Goal: Communication & Community: Answer question/provide support

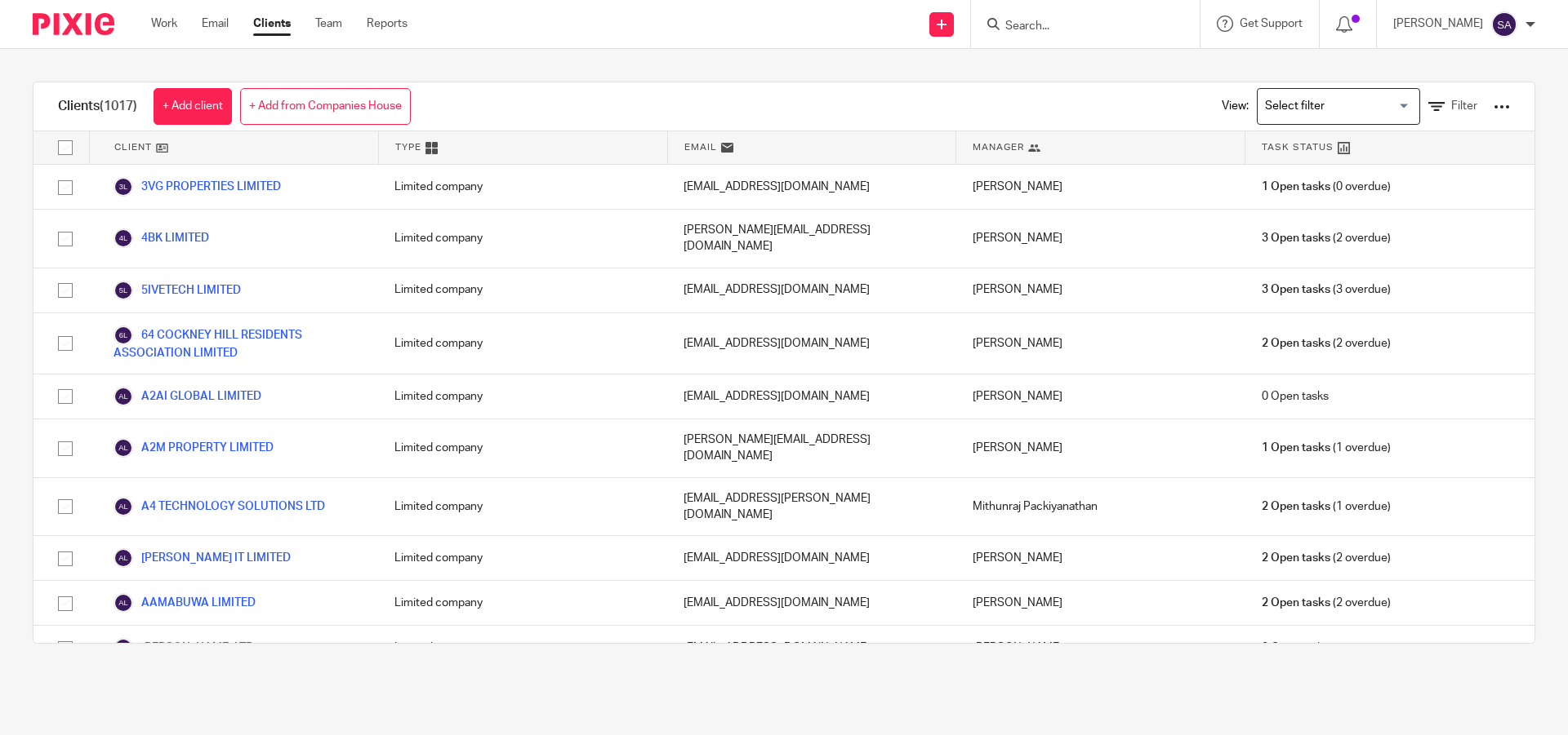
click at [1075, 62] on div "Clients (1017) + Add client + Add from Companies House View: Loading... Filter …" at bounding box center [784, 362] width 1568 height 627
click at [1052, 31] on input "Search" at bounding box center [1077, 26] width 147 height 15
click at [1052, 31] on input "Search" at bounding box center [1077, 26] width 147 height 15
paste input "RED YELLOW GREEN LIMITED"
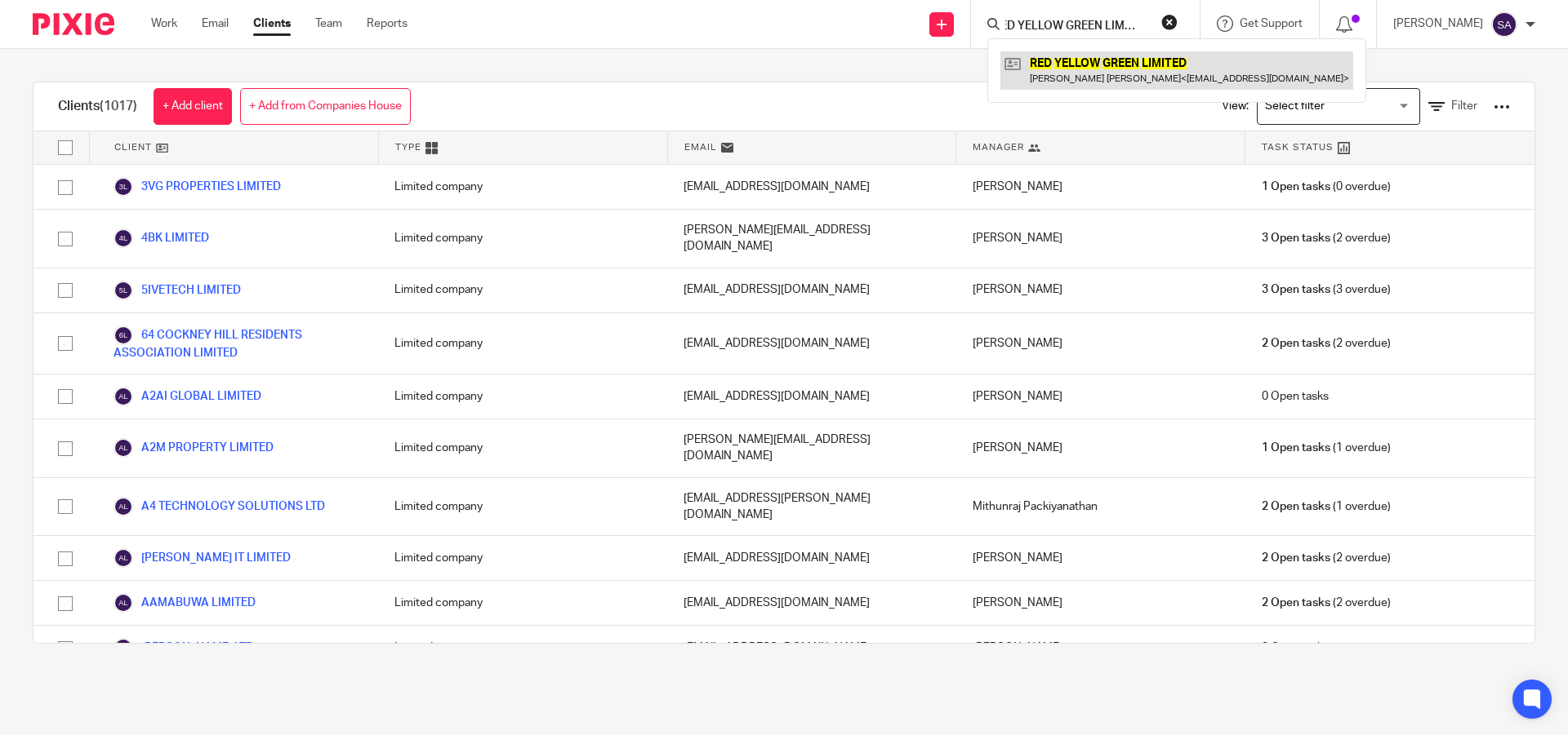
type input "RED YELLOW GREEN LIMITED"
click at [1104, 75] on link at bounding box center [1176, 70] width 353 height 38
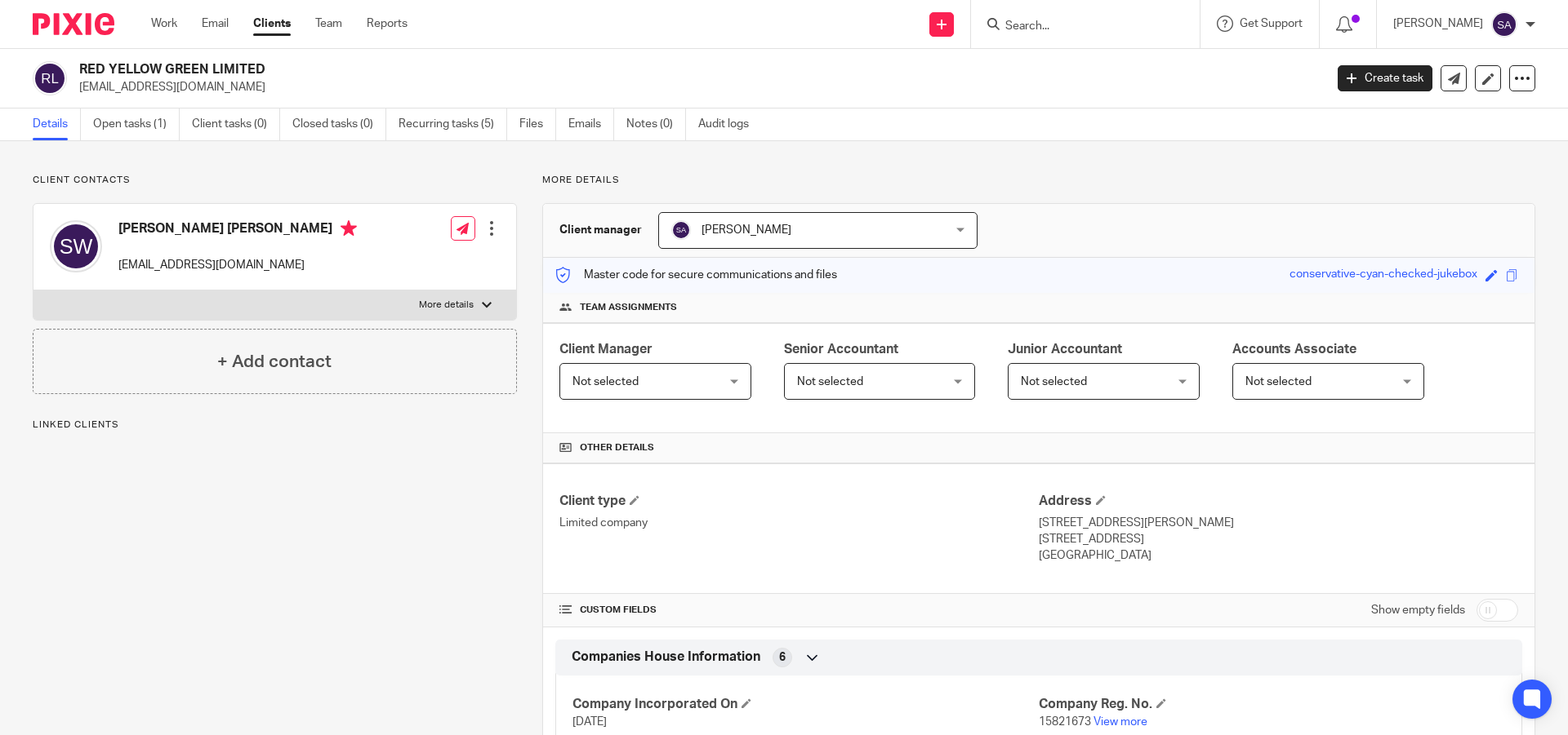
click at [1123, 174] on p "More details" at bounding box center [1038, 179] width 993 height 13
click at [581, 127] on link "Emails" at bounding box center [591, 124] width 45 height 32
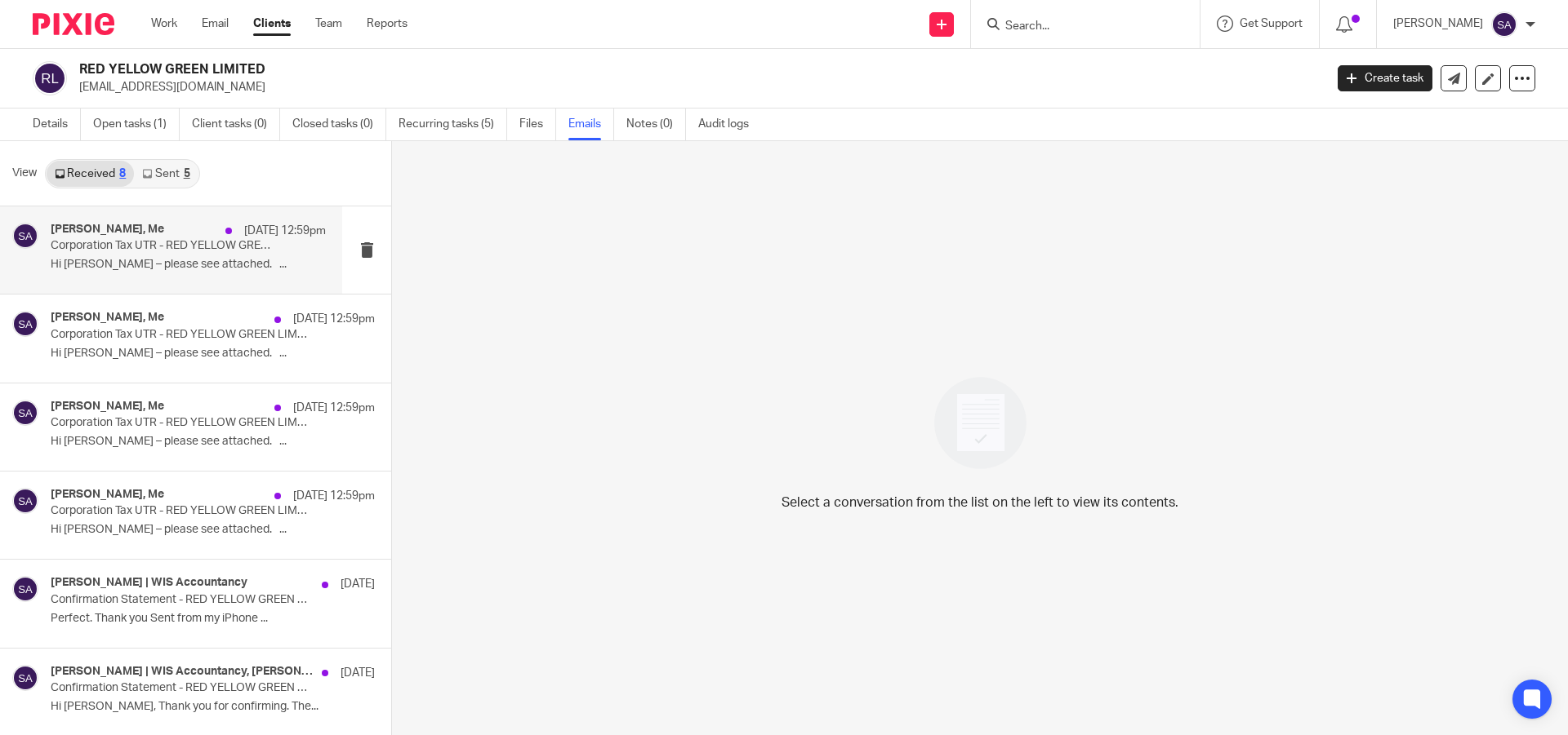
click at [185, 247] on p "Corporation Tax UTR - RED YELLOW GREEN LIMITED" at bounding box center [161, 246] width 221 height 14
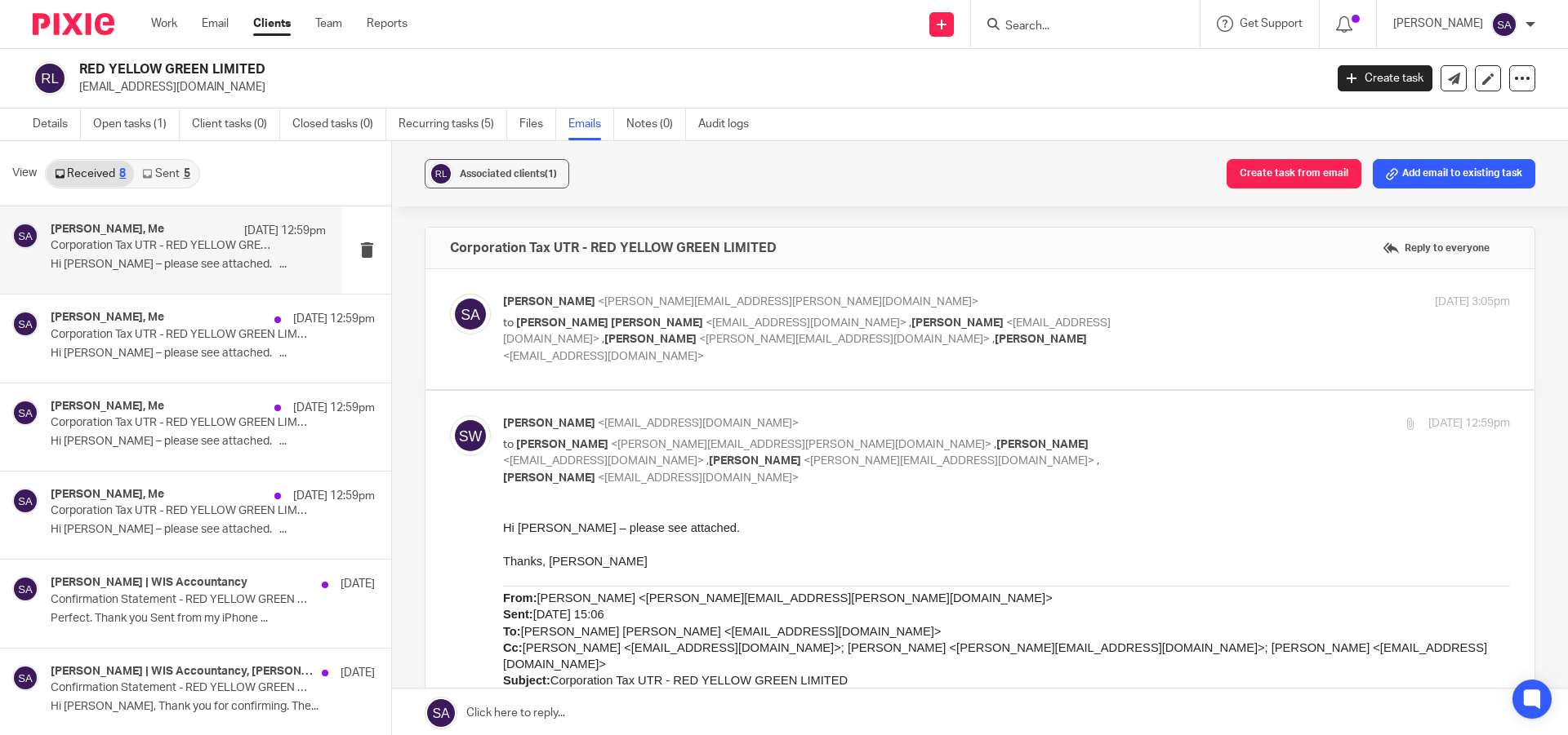
click at [1187, 315] on div "Shafiya Abdulla <shafiya.abdulla@wis-accountancy.co.uk> to Stephen Michael Warr…" at bounding box center [1005, 329] width 1006 height 71
checkbox input "true"
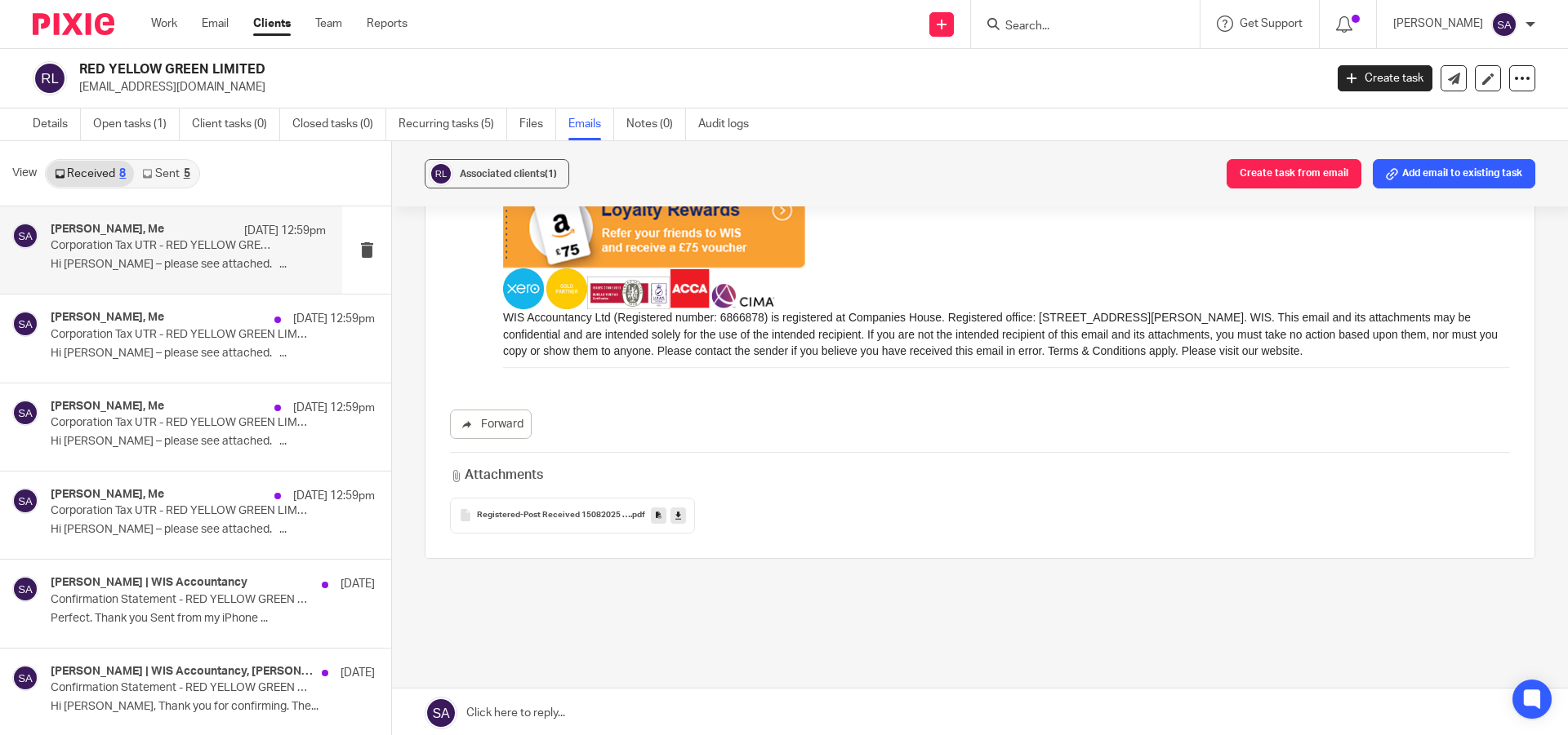
scroll to position [3, 0]
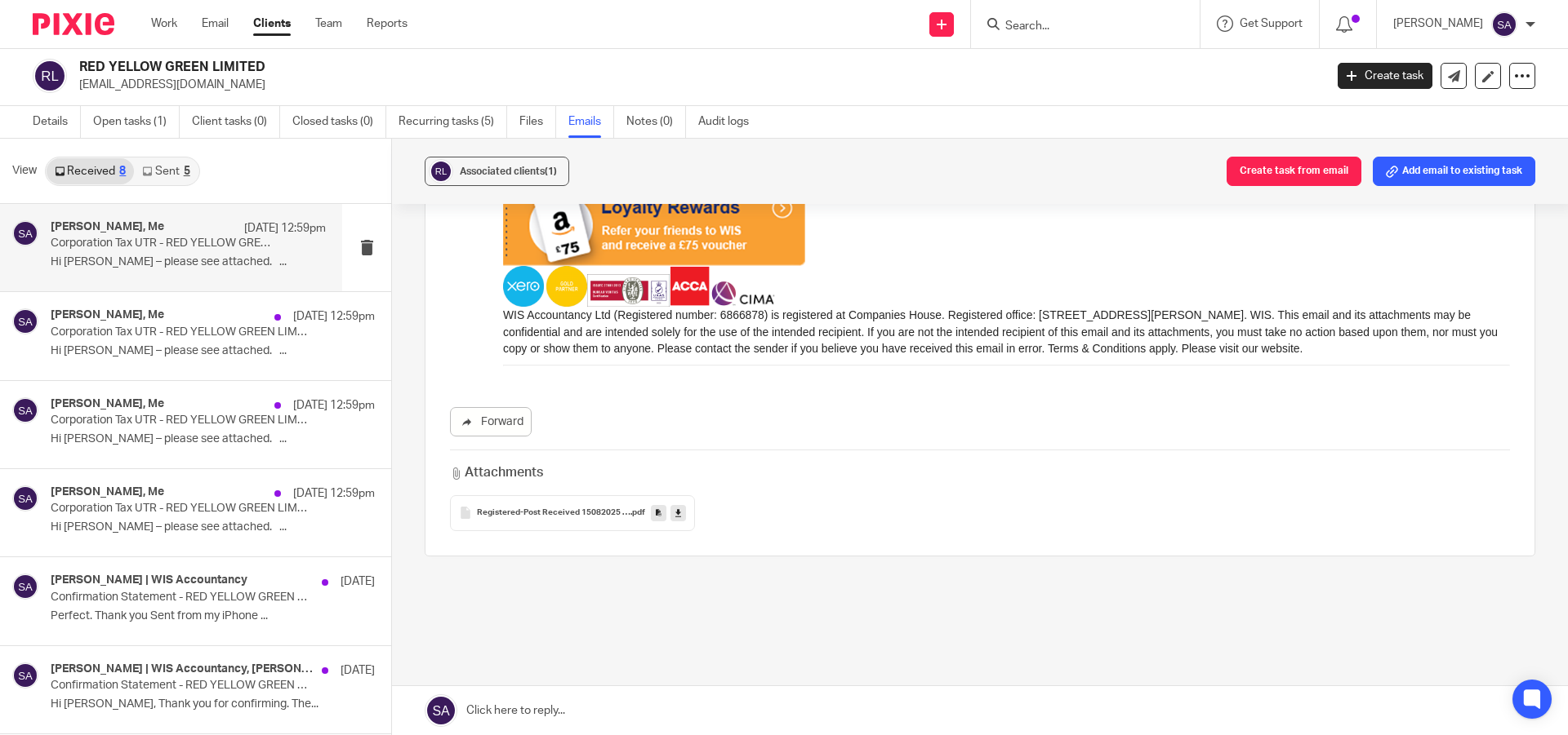
click at [555, 710] on link at bounding box center [979, 710] width 1176 height 49
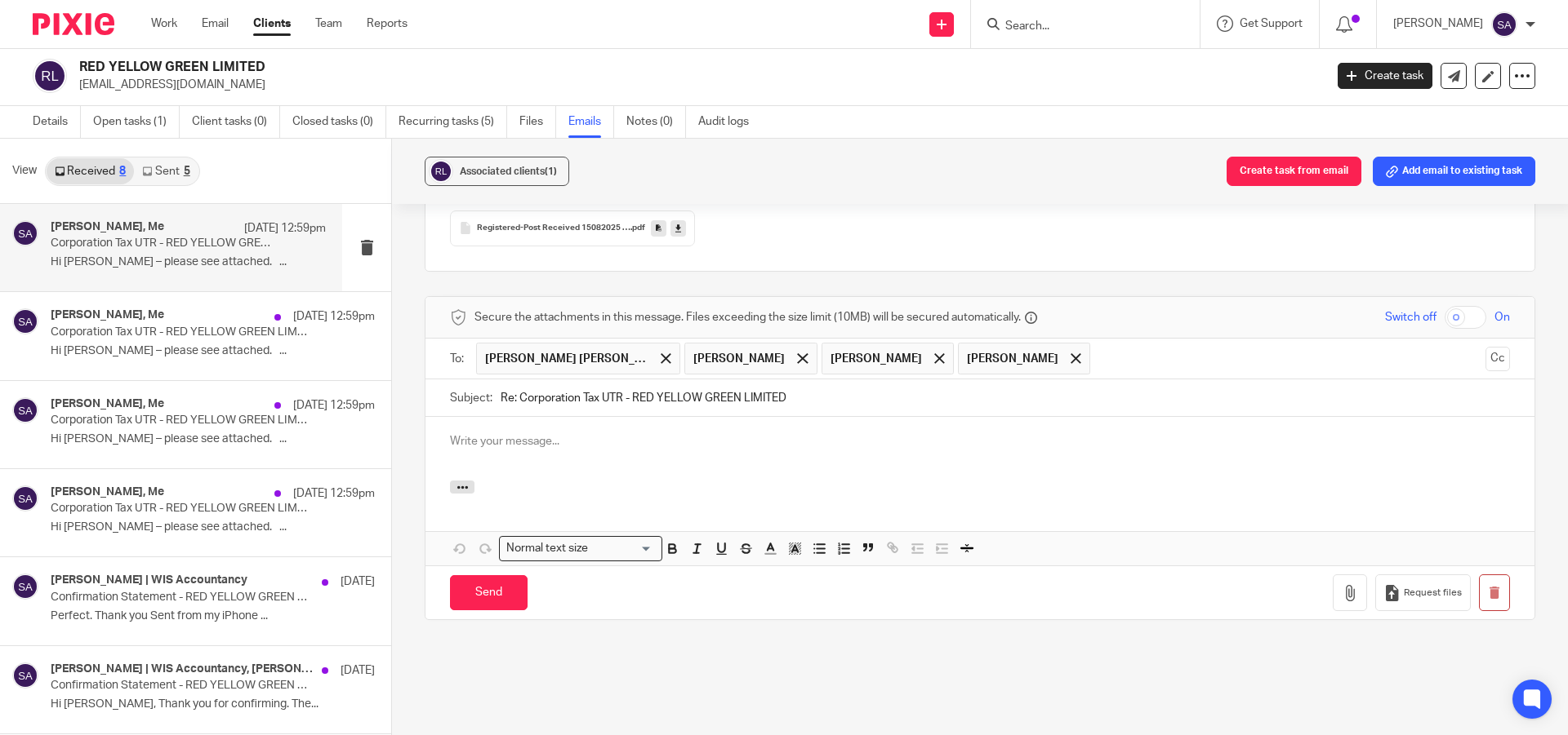
scroll to position [0, 0]
click at [803, 347] on div at bounding box center [802, 359] width 19 height 25
click at [797, 354] on span at bounding box center [802, 359] width 10 height 10
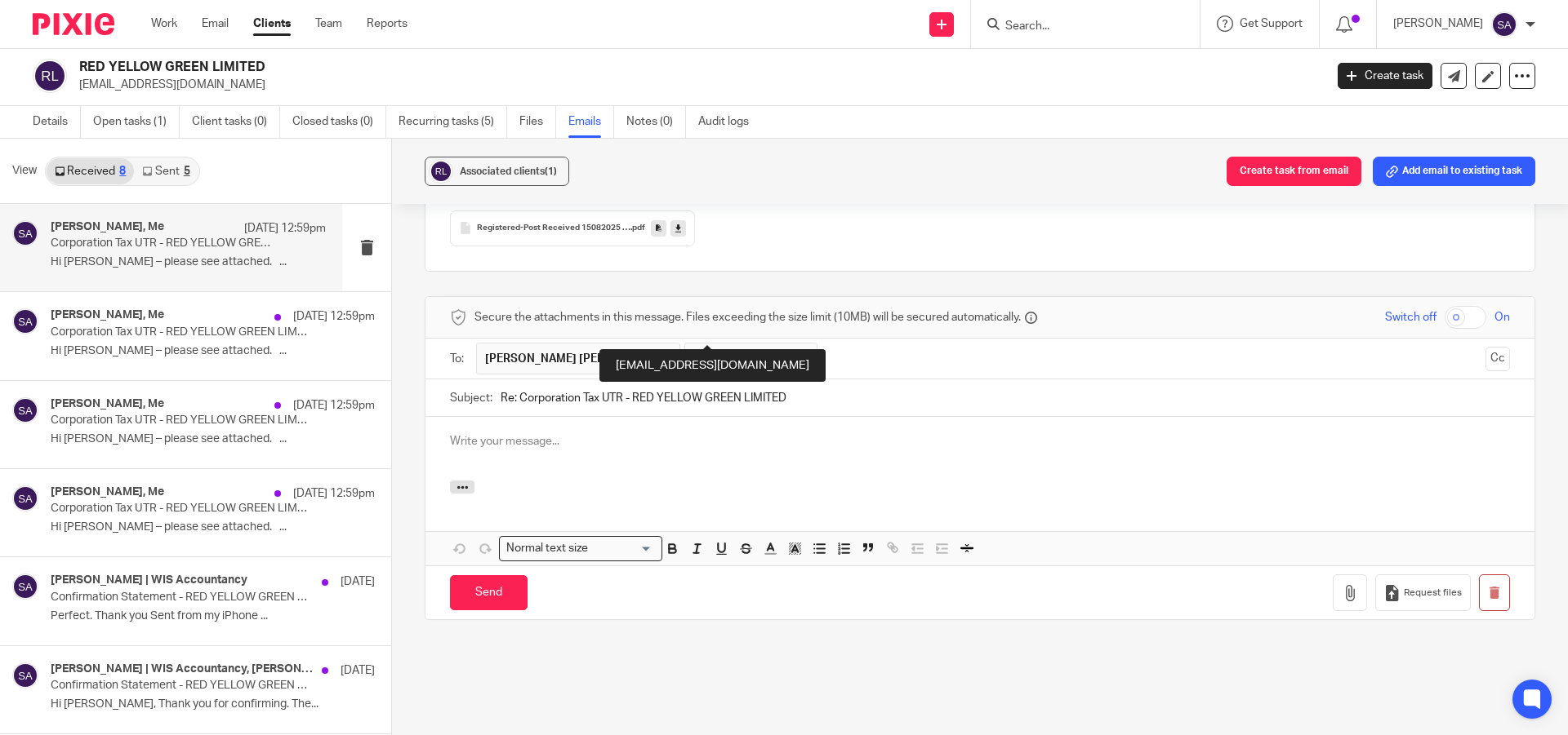
click at [797, 354] on span at bounding box center [802, 359] width 10 height 10
click at [1485, 347] on button "Cc" at bounding box center [1497, 359] width 25 height 25
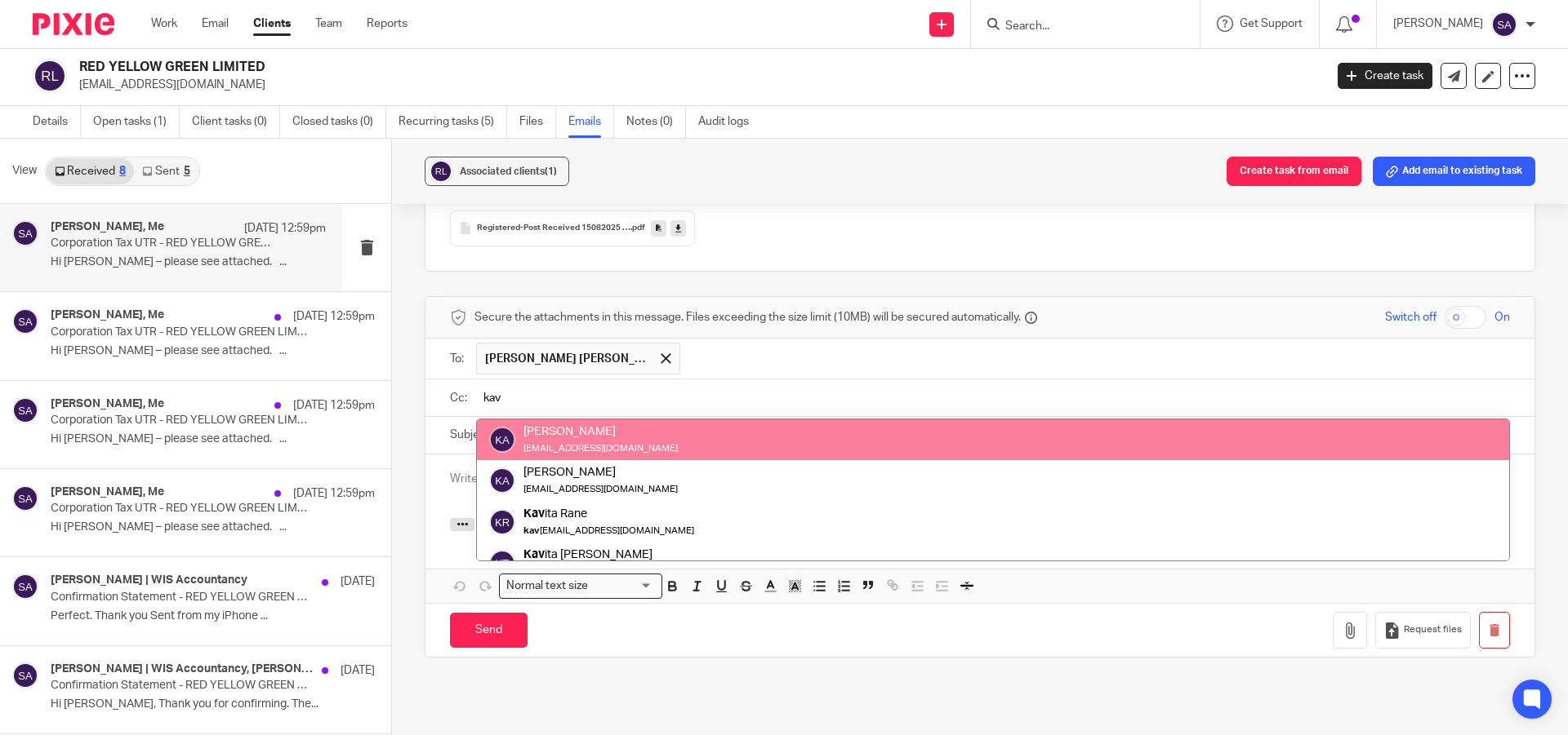
type input "kav"
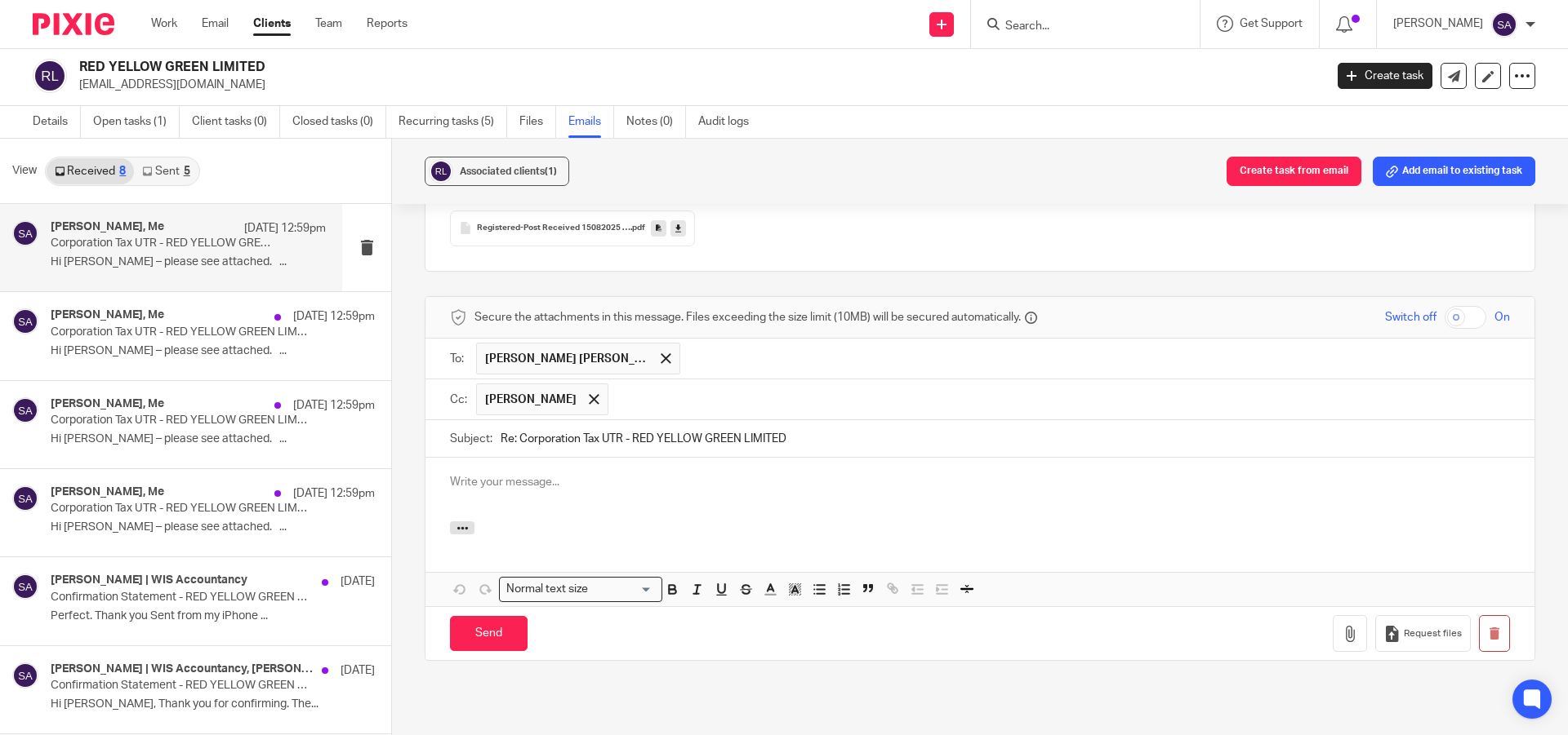
click at [692, 384] on input "text" at bounding box center [1059, 399] width 886 height 32
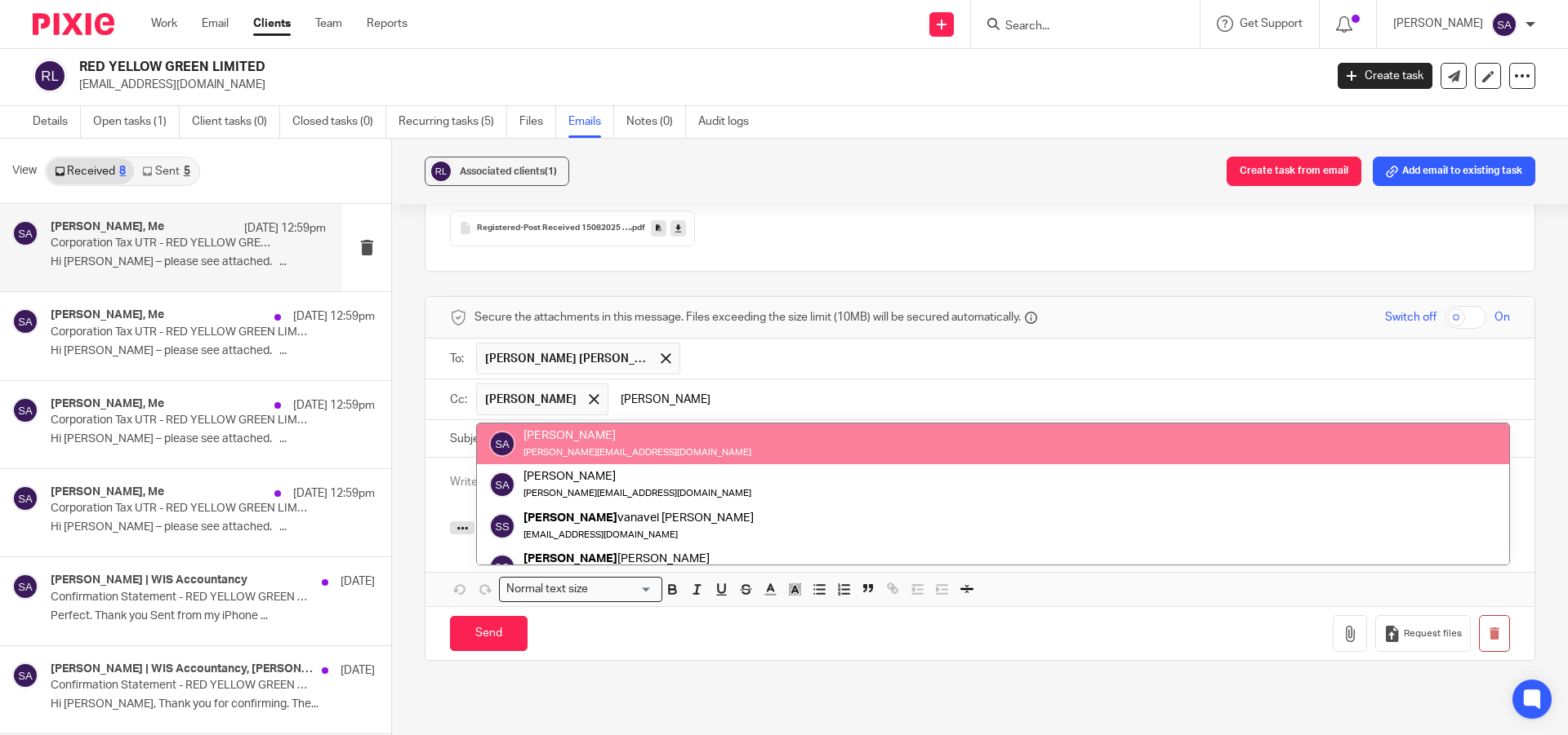
type input "[PERSON_NAME]"
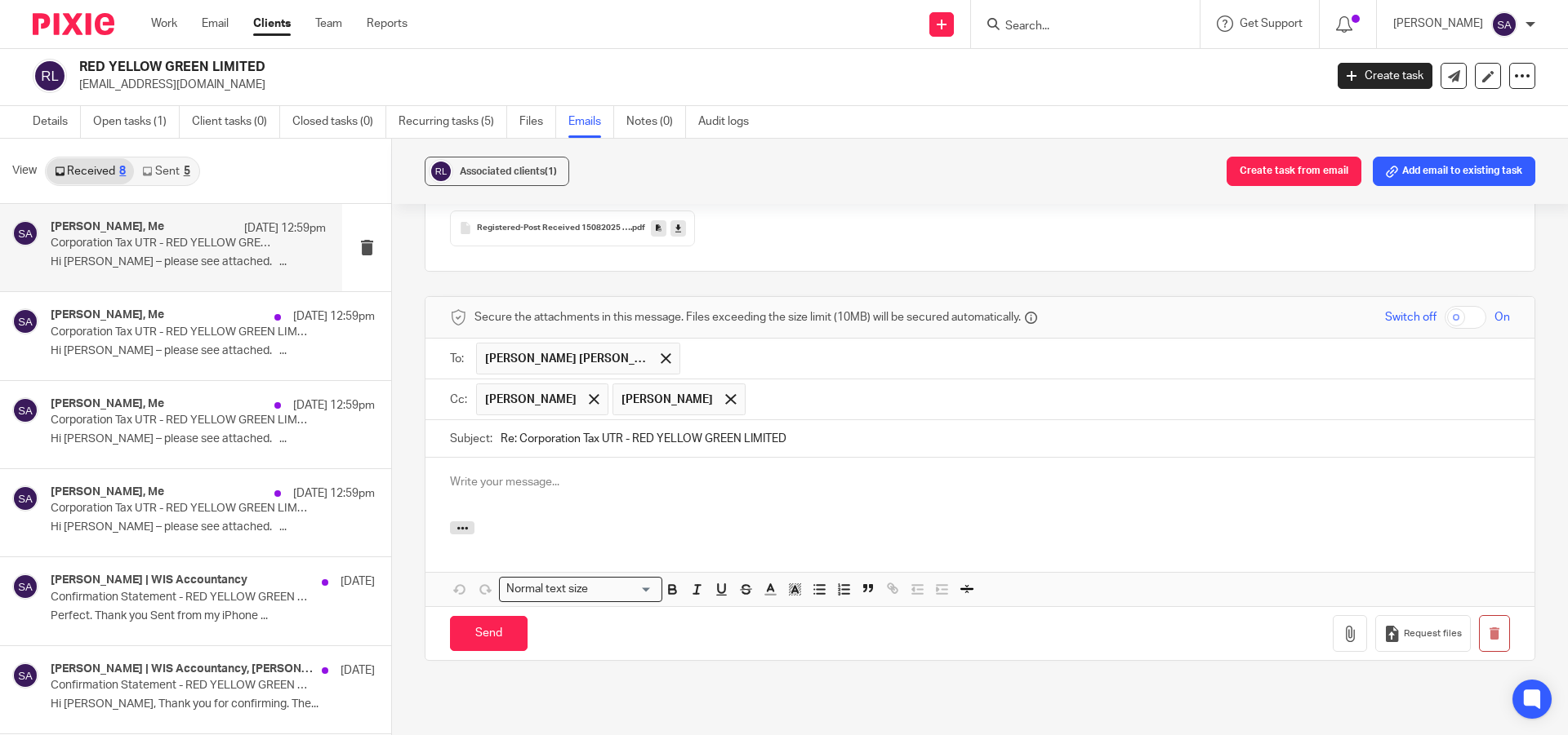
click at [788, 384] on input "text" at bounding box center [1128, 399] width 750 height 32
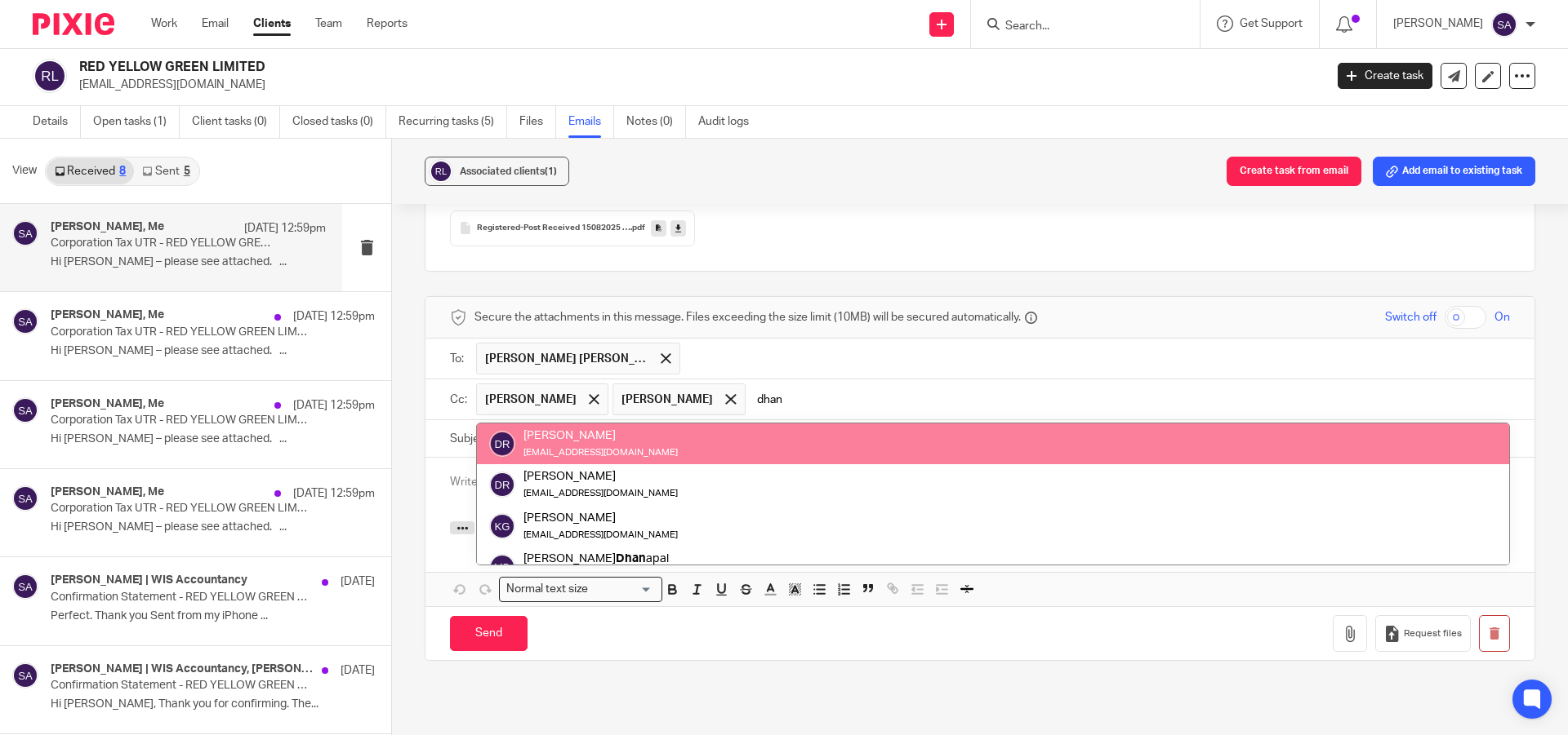
type input "dhan"
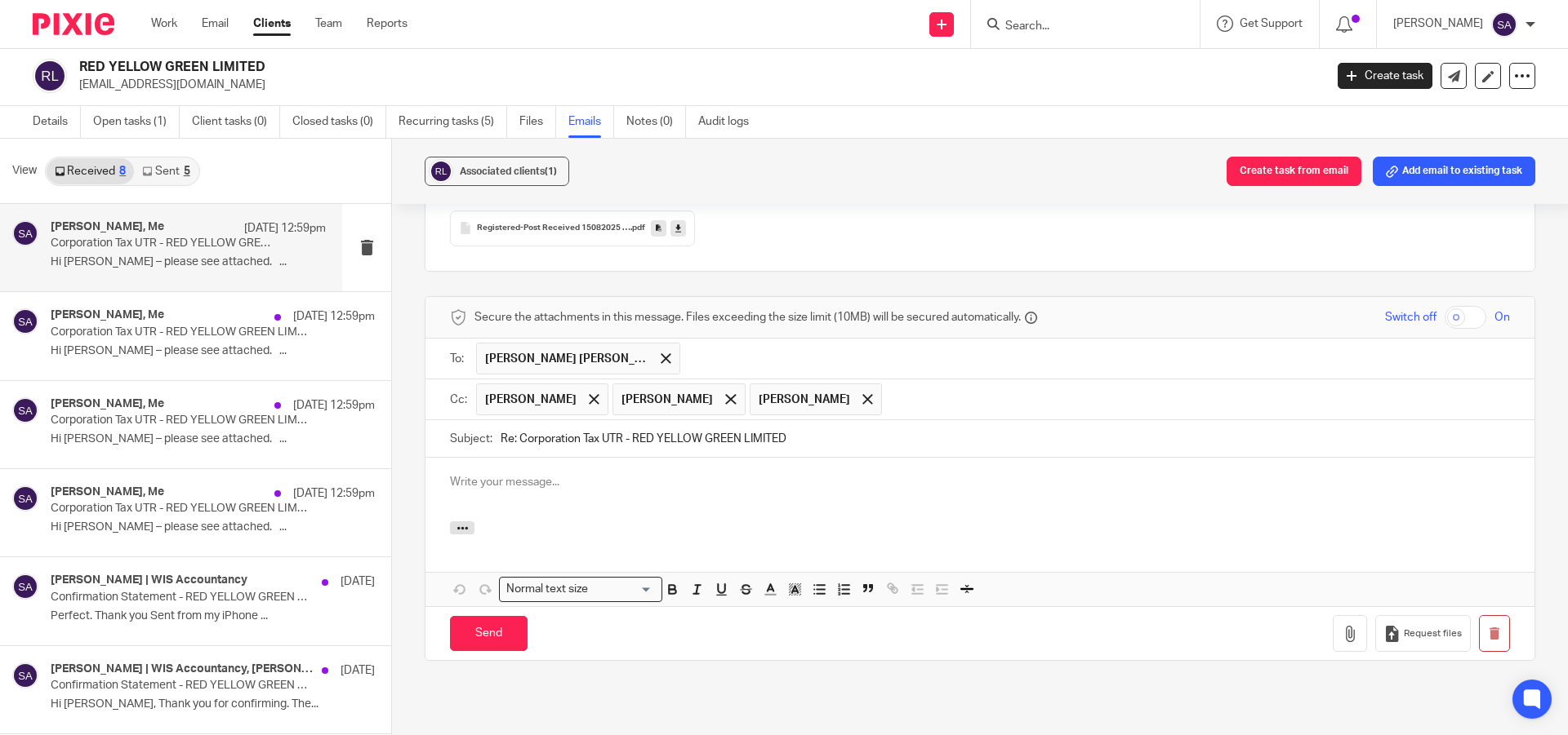
drag, startPoint x: 516, startPoint y: 405, endPoint x: 490, endPoint y: 406, distance: 26.0
click at [490, 420] on div "Subject: Re: Corporation Tax UTR - RED YELLOW GREEN LIMITED" at bounding box center [980, 438] width 1060 height 37
type input "Corporation Tax UTR - RED YELLOW GREEN LIMITED"
click at [553, 474] on p at bounding box center [980, 482] width 1060 height 16
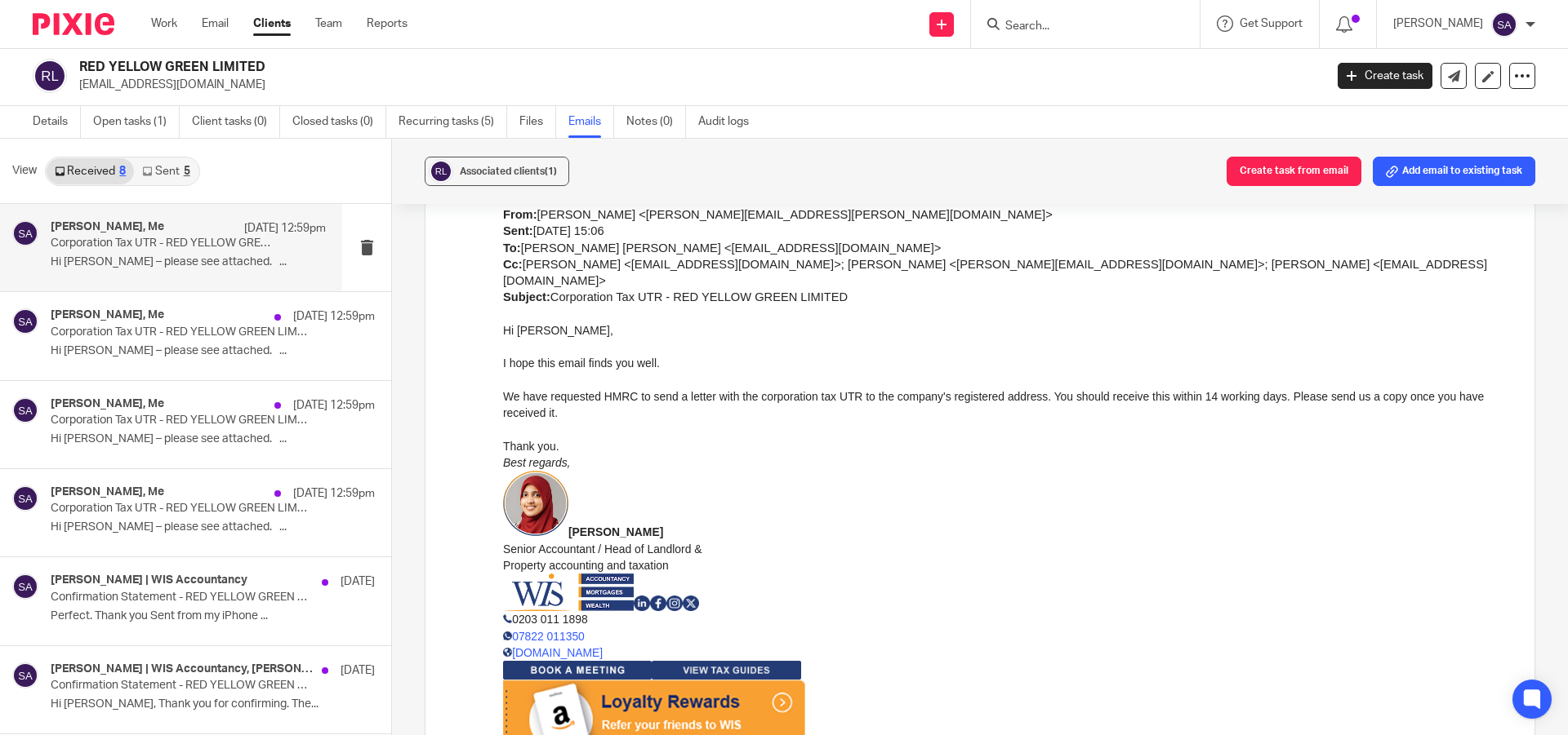
scroll to position [510, 0]
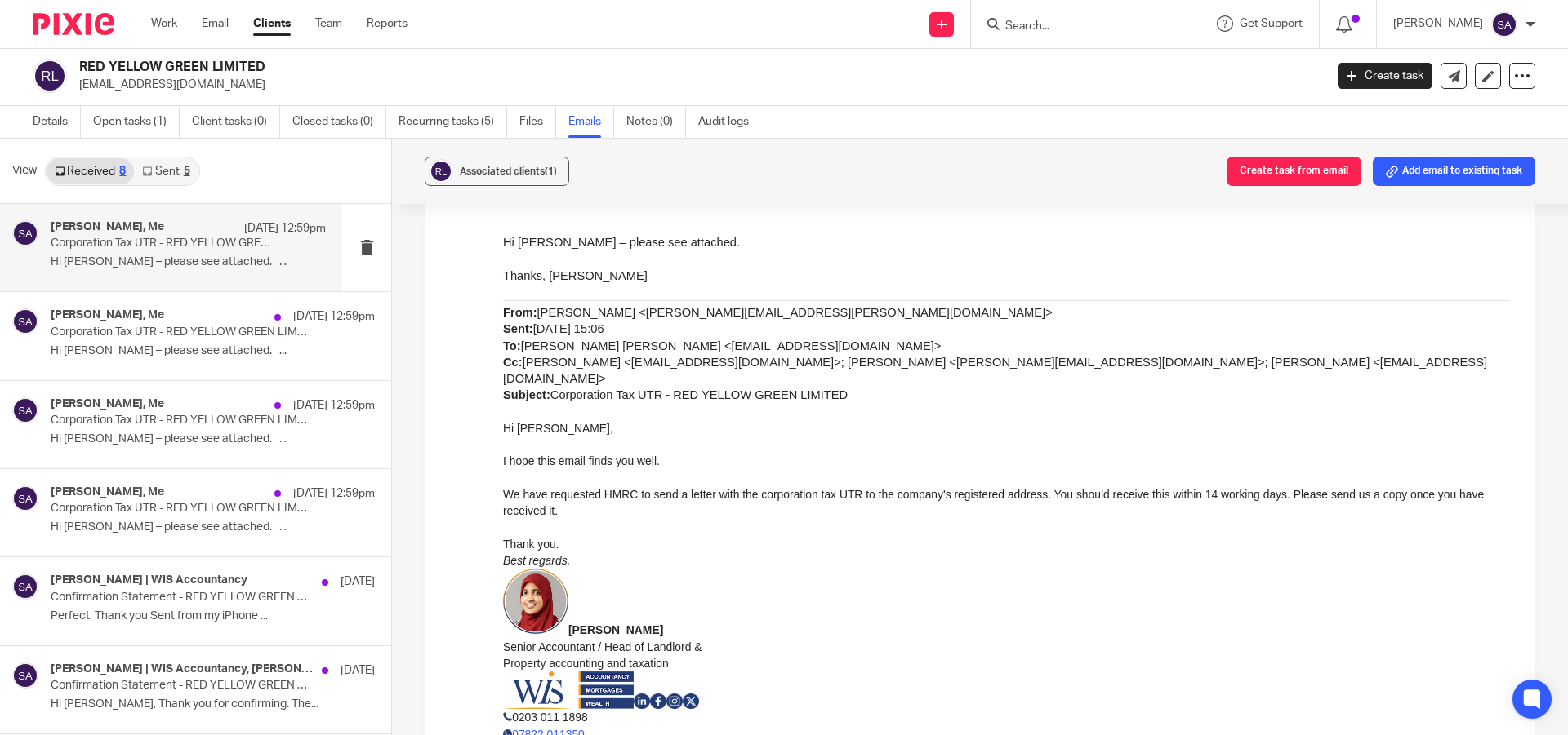
click at [535, 420] on p "Hi Stephen," at bounding box center [1005, 428] width 1006 height 16
copy p "[PERSON_NAME]"
click at [535, 420] on p "Hi Stephen," at bounding box center [1005, 428] width 1006 height 16
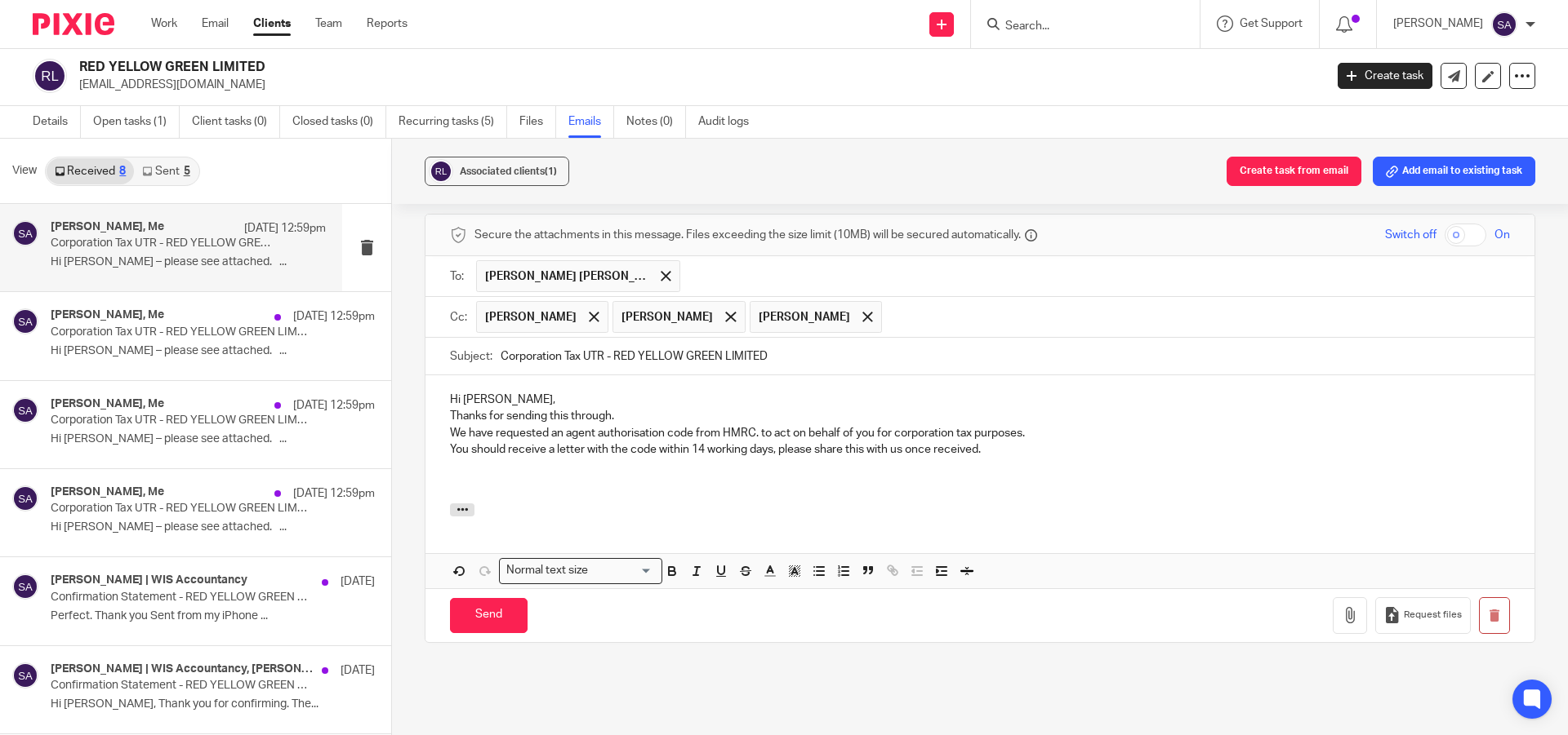
scroll to position [1490, 0]
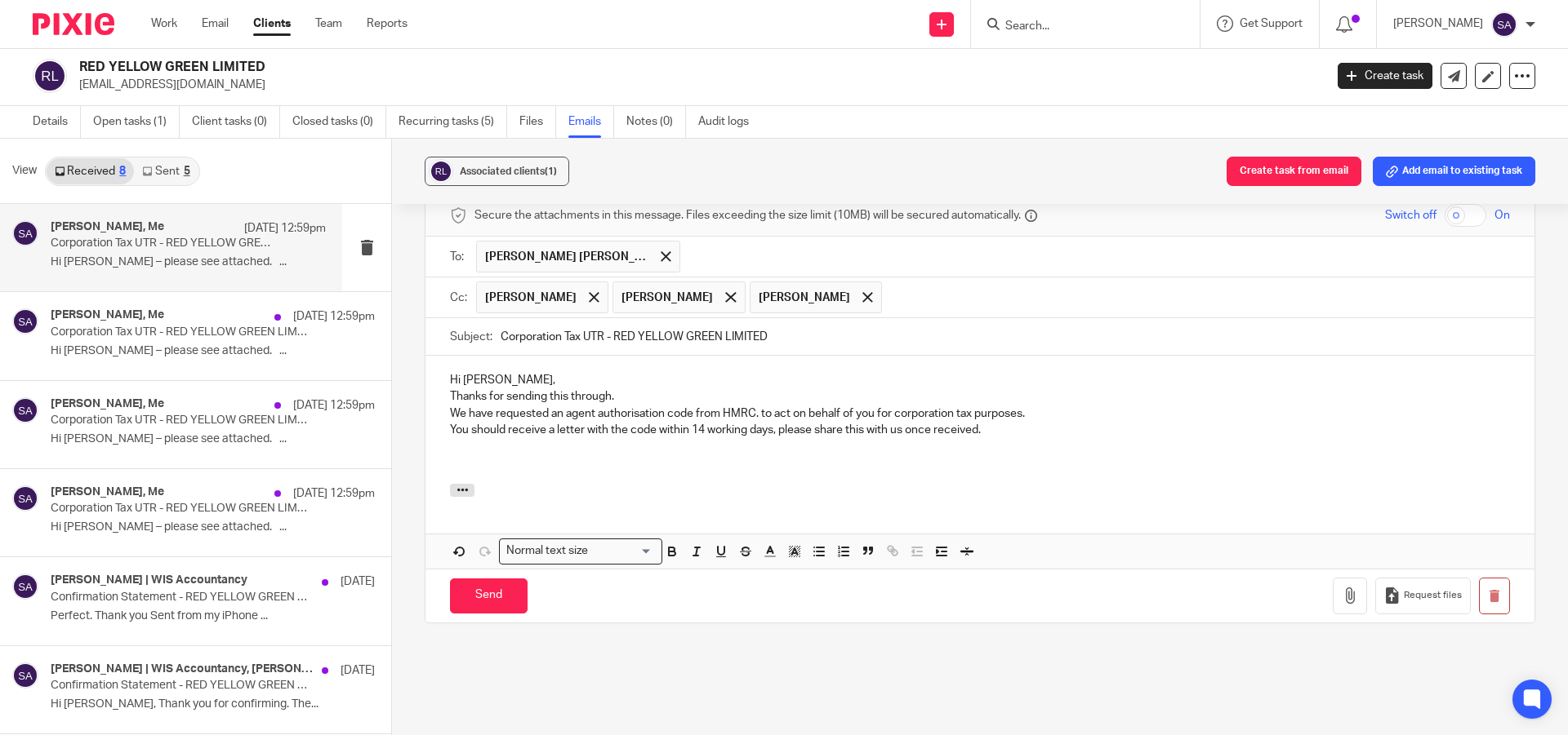
click at [478, 372] on p "Hi Naushad," at bounding box center [980, 379] width 1060 height 16
click at [518, 372] on p "Hi [PERSON_NAME]," at bounding box center [980, 379] width 1060 height 16
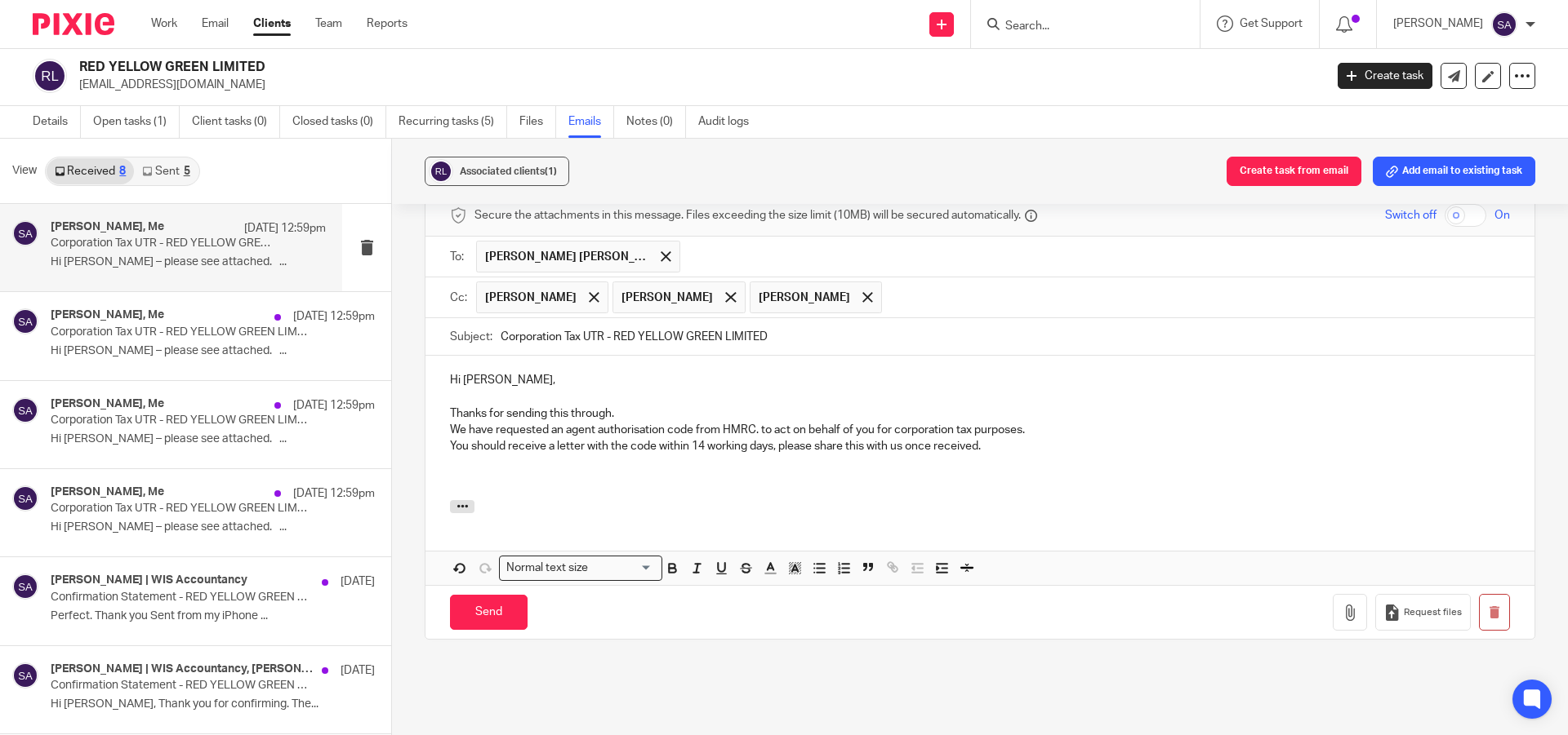
click at [631, 406] on p "Thanks for sending this through." at bounding box center [980, 414] width 1060 height 16
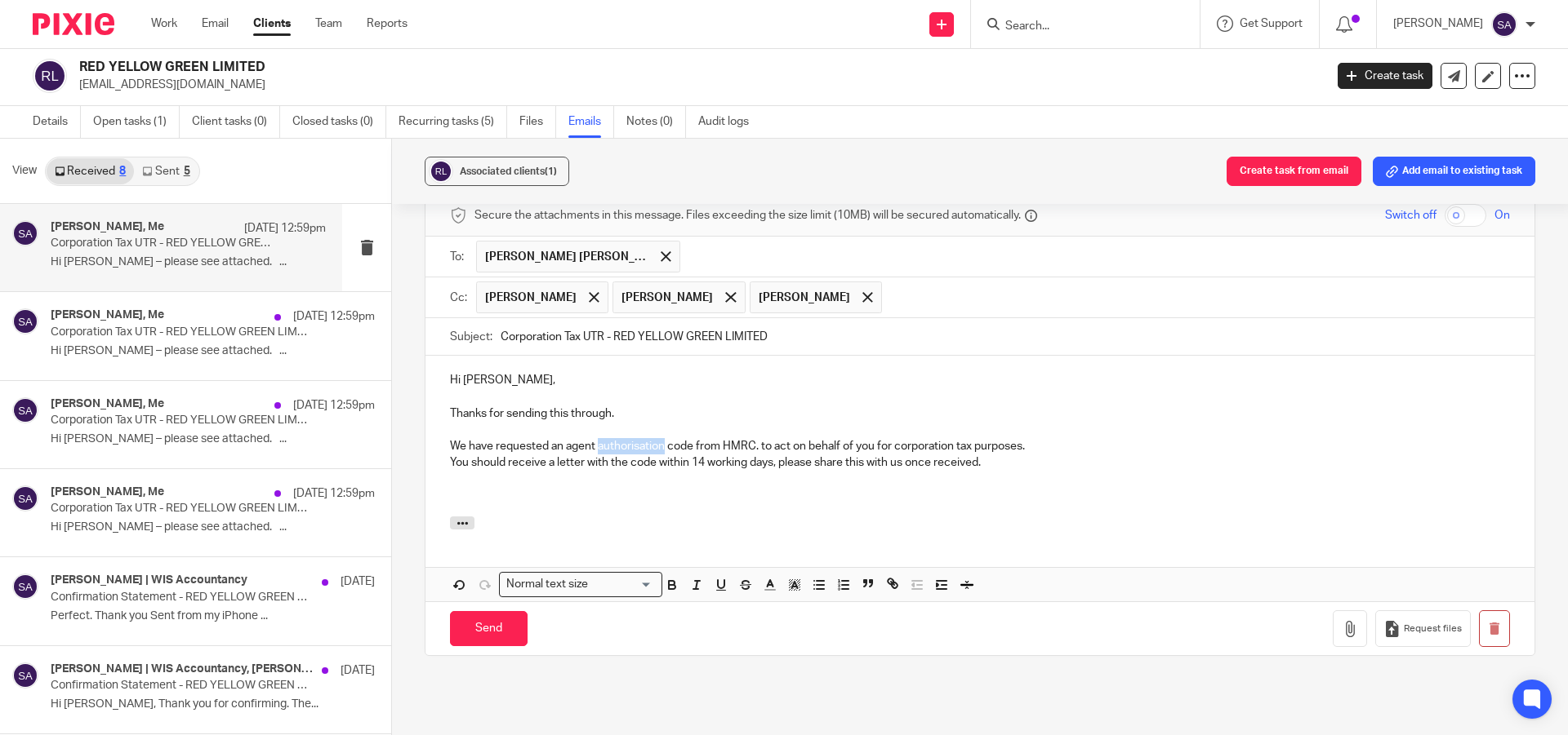
click at [628, 438] on p "We have requested an agent authorisation code from HMRC. to act on behalf of yo…" at bounding box center [980, 446] width 1060 height 16
click at [754, 438] on p "We have requested an agent authorization code from HMRC. to act on behalf of yo…" at bounding box center [980, 446] width 1060 height 16
click at [1036, 438] on p "We have requested an agent authorization code from HMRC to act on behalf of you…" at bounding box center [980, 446] width 1060 height 16
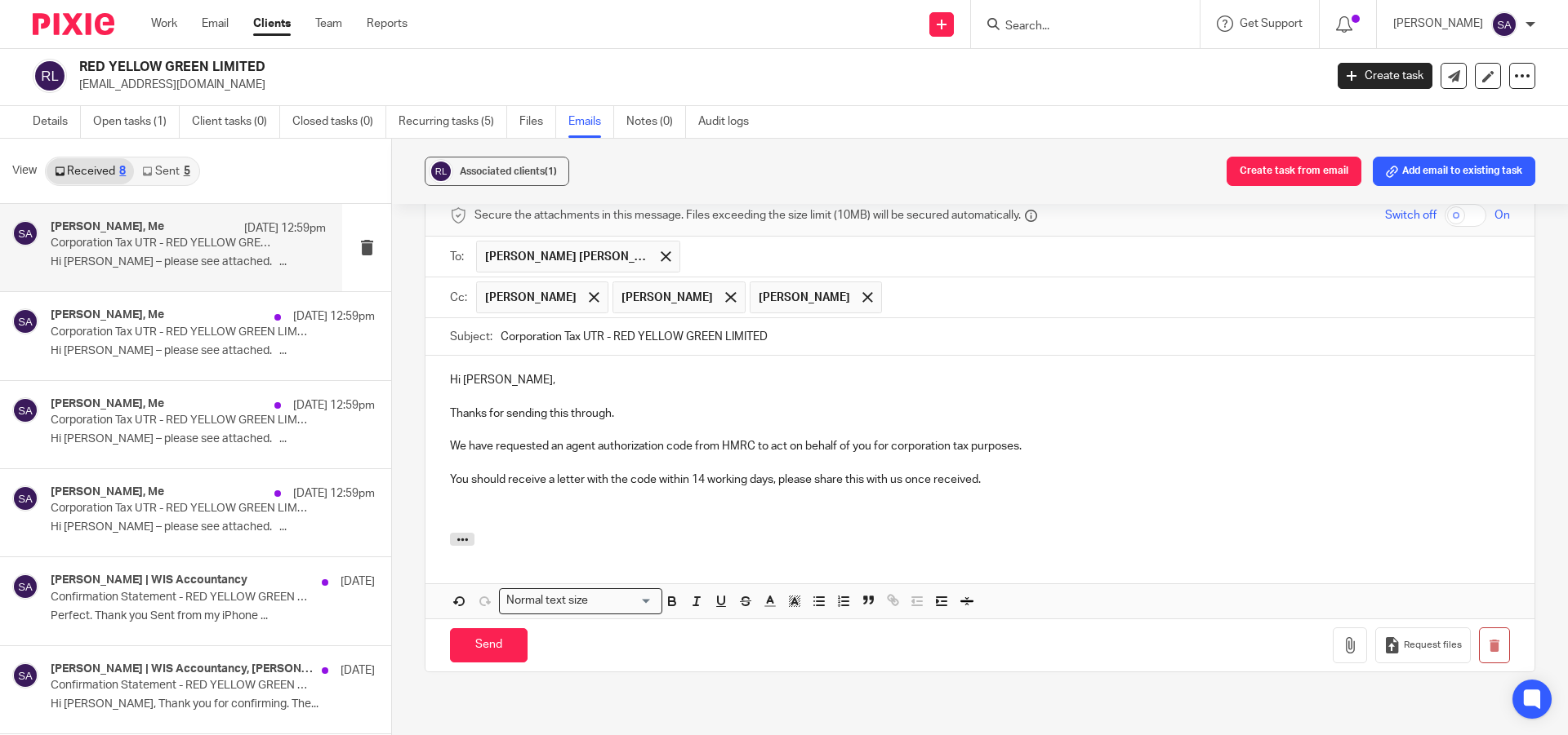
click at [1001, 472] on p "You should receive a letter with the code within 14 working days, please share …" at bounding box center [980, 479] width 1060 height 16
click at [458, 504] on p at bounding box center [980, 512] width 1060 height 16
drag, startPoint x: 472, startPoint y: 476, endPoint x: 437, endPoint y: 470, distance: 35.5
click at [437, 470] on div "Hi [PERSON_NAME], Thanks for sending this through. We have requested an agent a…" at bounding box center [980, 444] width 1109 height 177
click at [581, 504] on p at bounding box center [980, 512] width 1060 height 16
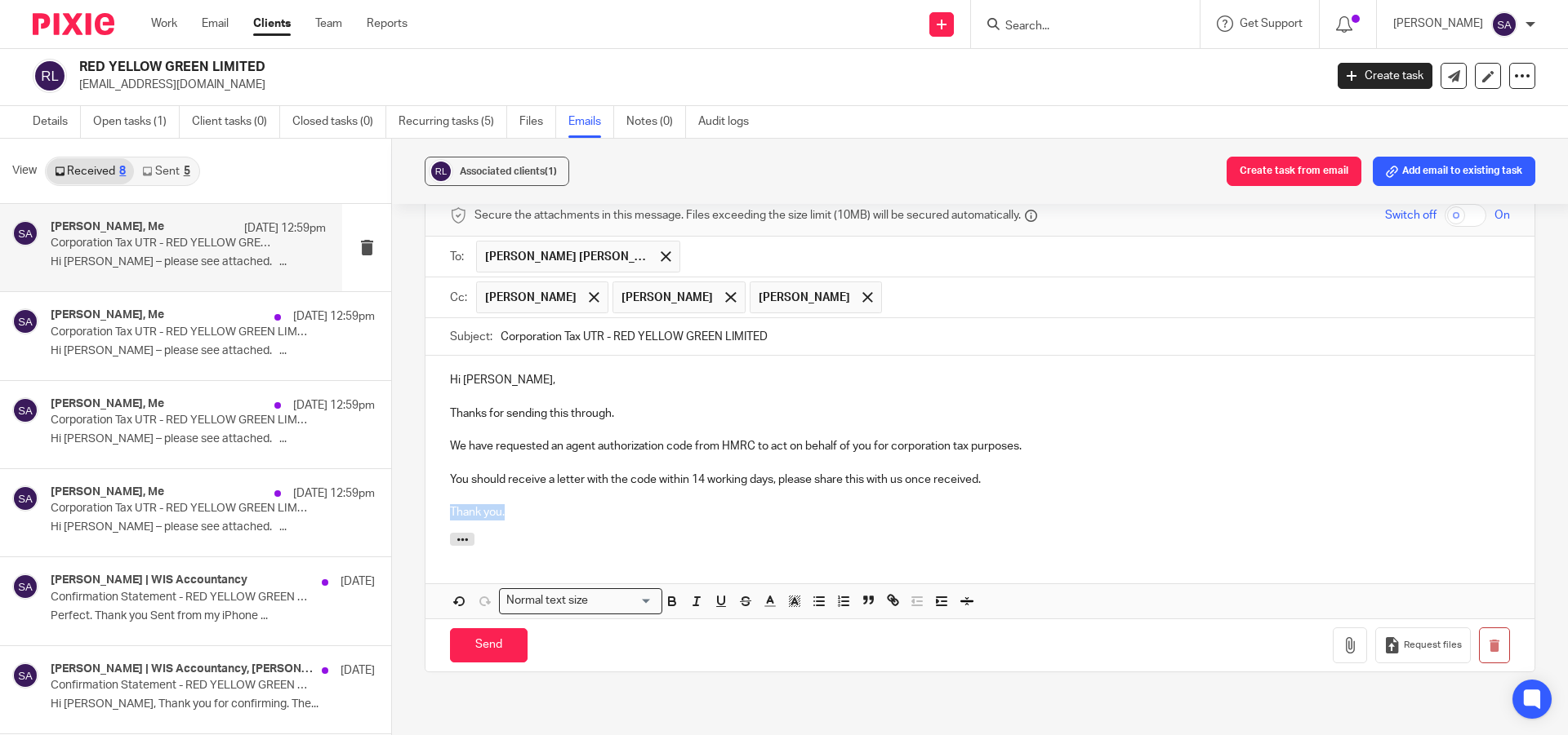
drag, startPoint x: 508, startPoint y: 477, endPoint x: 443, endPoint y: 476, distance: 65.0
click at [443, 476] on div "Hi Stephen, Thanks for sending this through. We have requested an agent authori…" at bounding box center [980, 444] width 1109 height 177
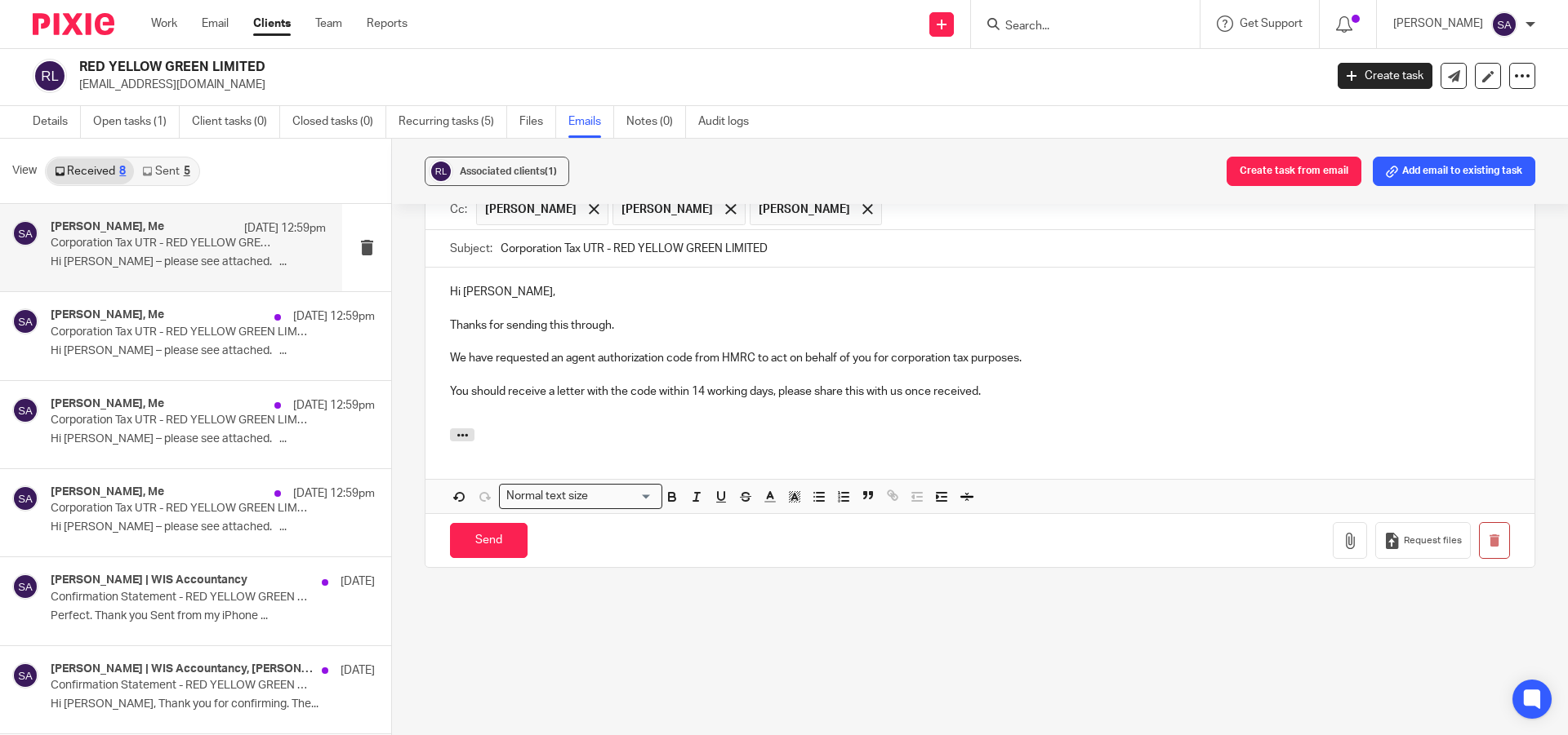
scroll to position [1589, 0]
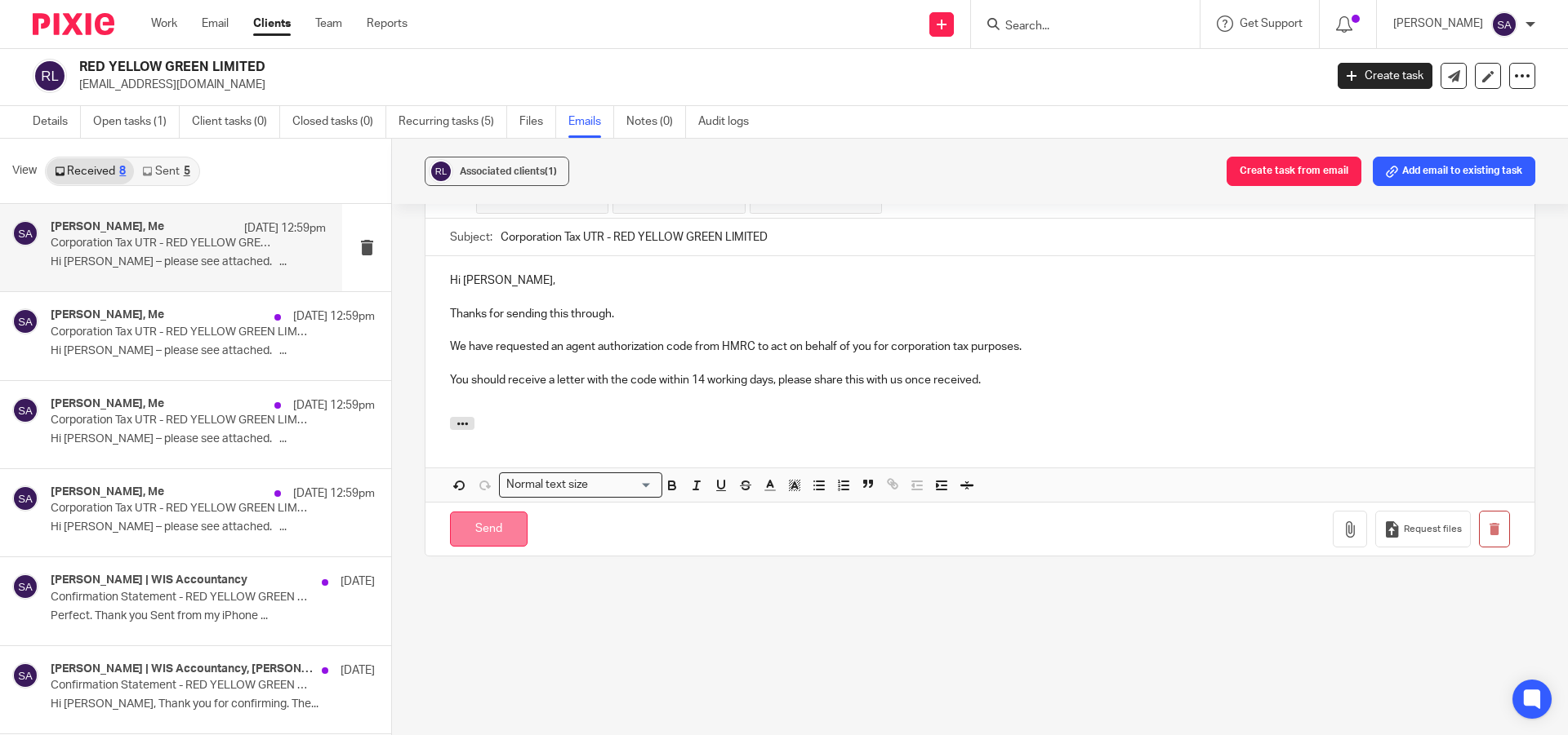
click at [488, 512] on input "Send" at bounding box center [488, 529] width 78 height 35
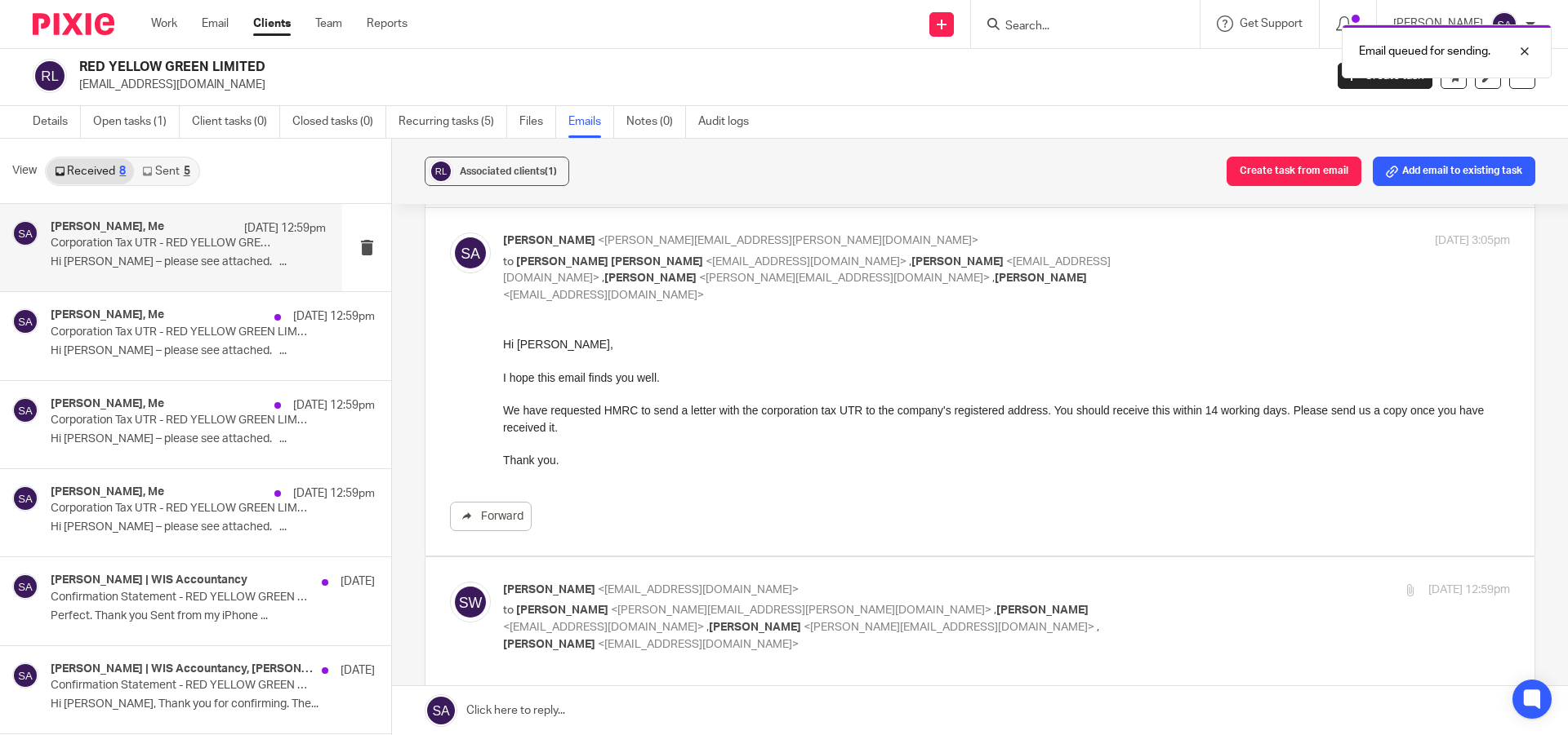
scroll to position [0, 0]
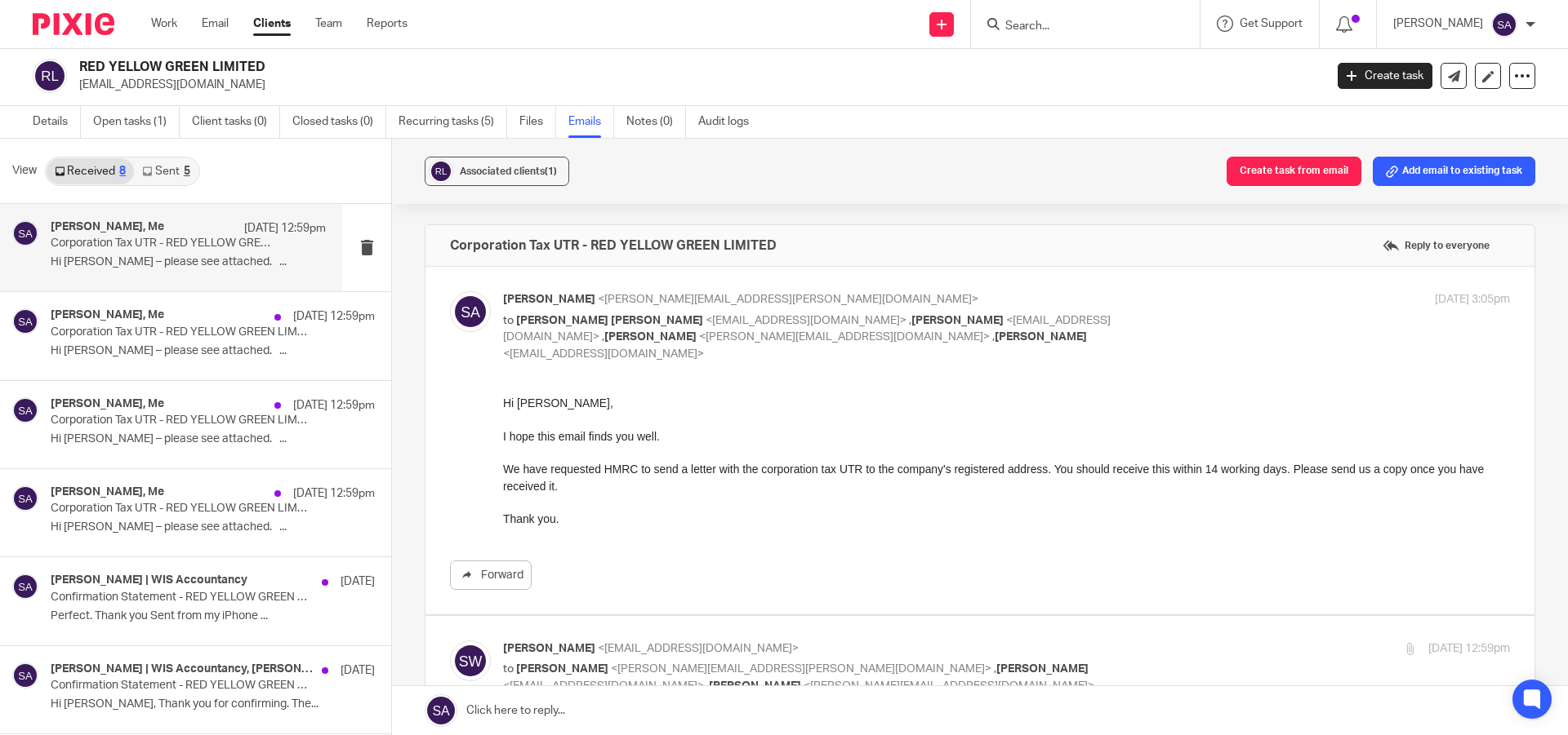
click at [1057, 30] on input "Search" at bounding box center [1077, 26] width 147 height 15
paste input "PROMIC BRAYS PROPERTIES LTD"
type input "PROMIC BRAYS PROPERTIES LTD"
click at [1105, 64] on link at bounding box center [1101, 63] width 203 height 25
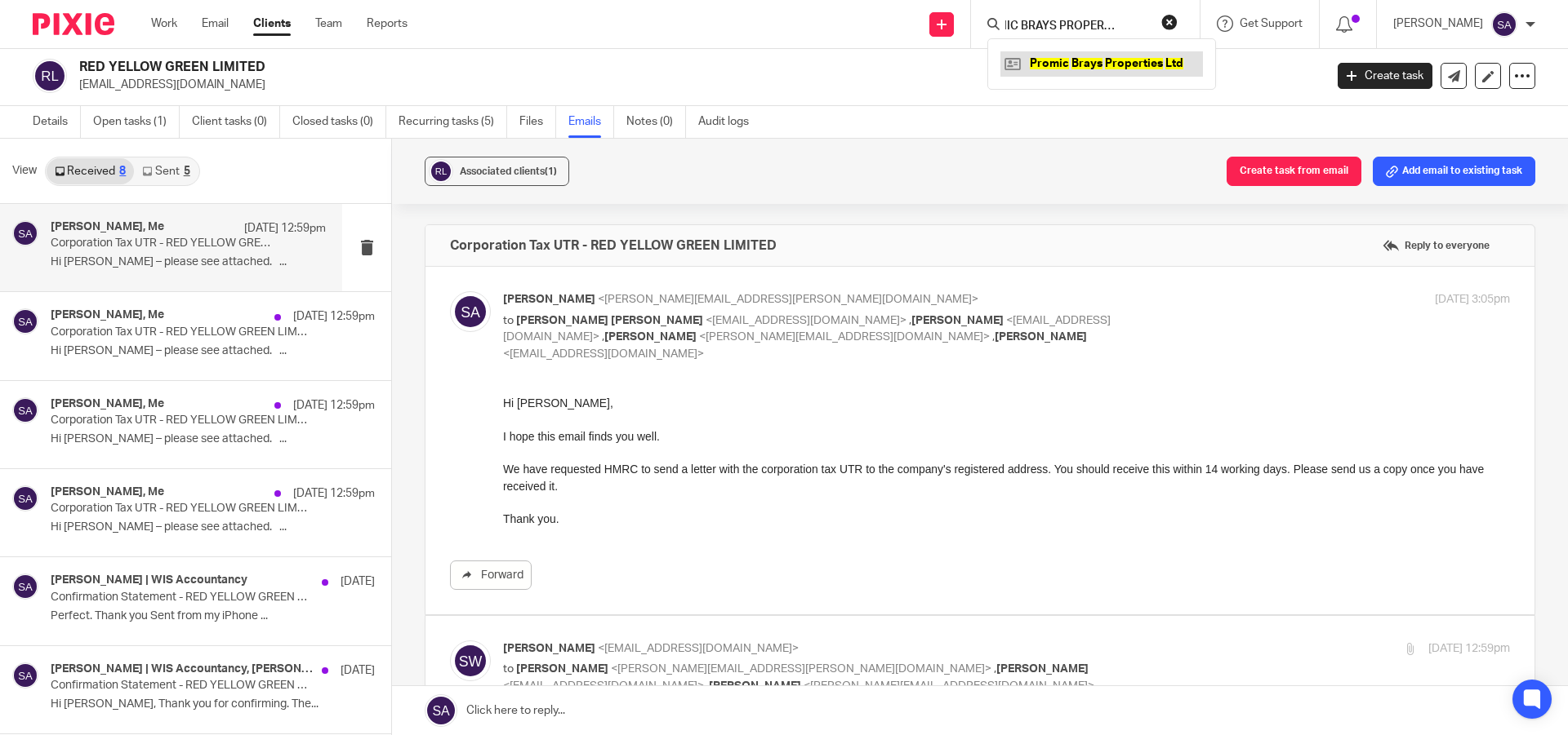
scroll to position [0, 0]
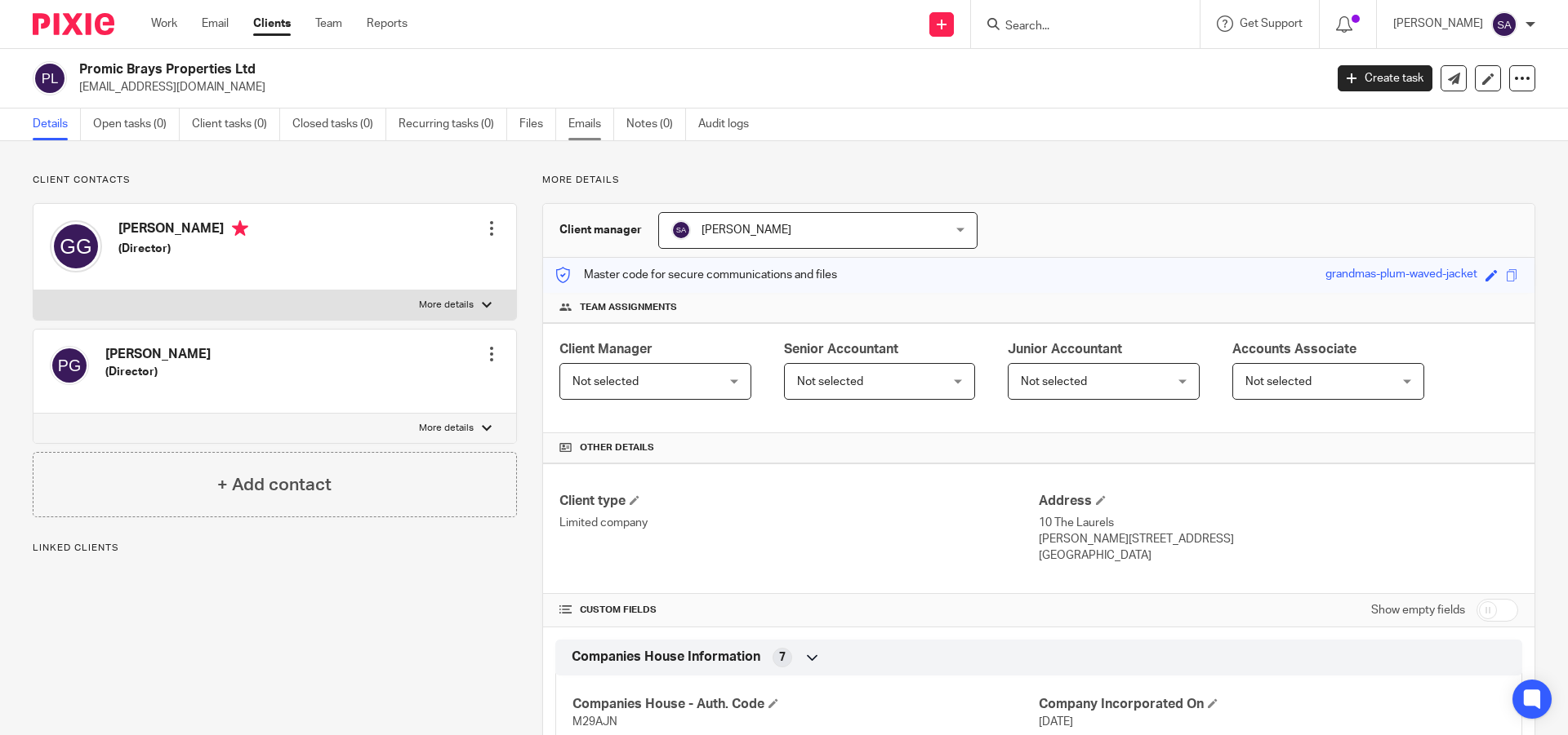
click at [590, 125] on link "Emails" at bounding box center [591, 124] width 45 height 32
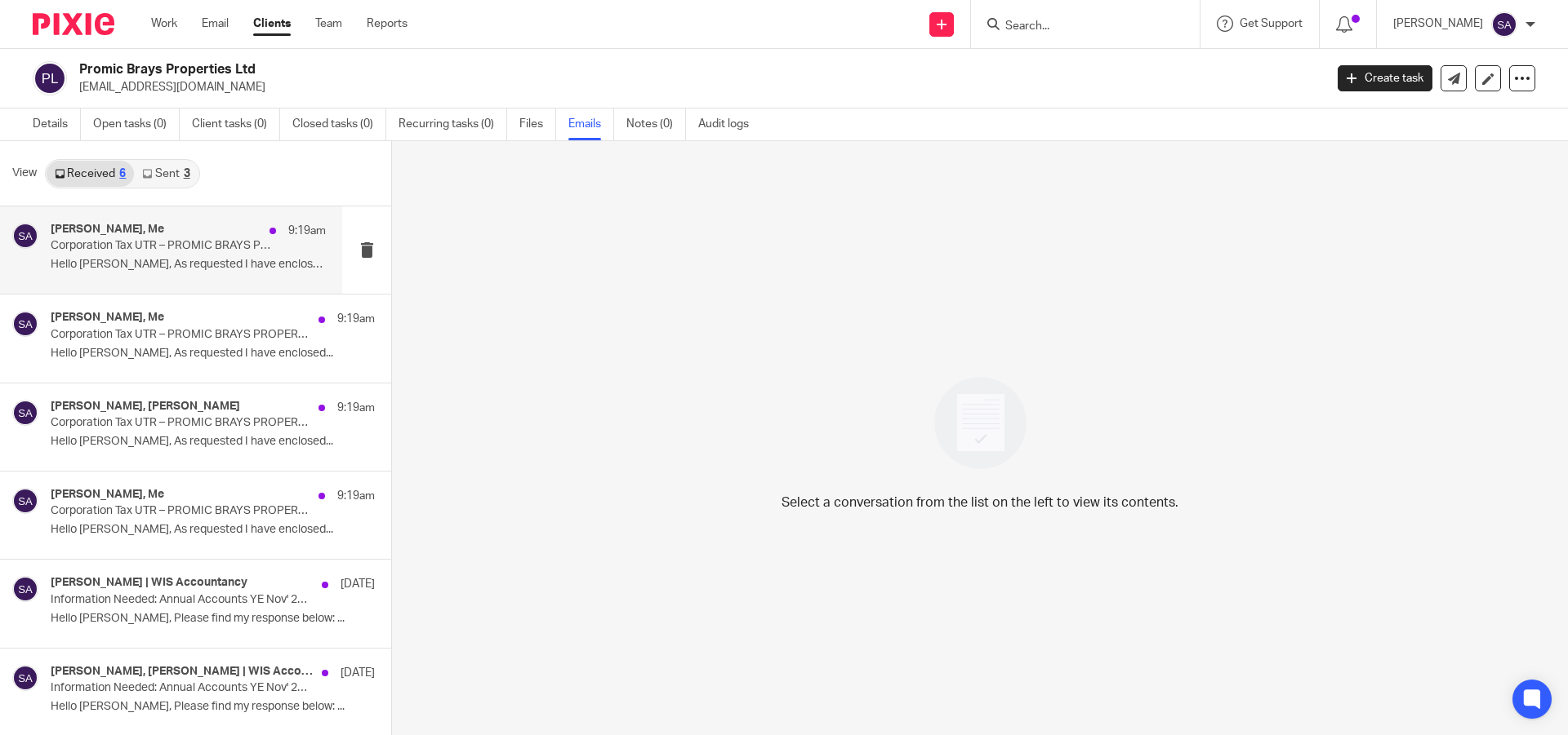
click at [137, 252] on p "Corporation Tax UTR – PROMIC BRAYS PROPERTIES LTD" at bounding box center [161, 246] width 221 height 14
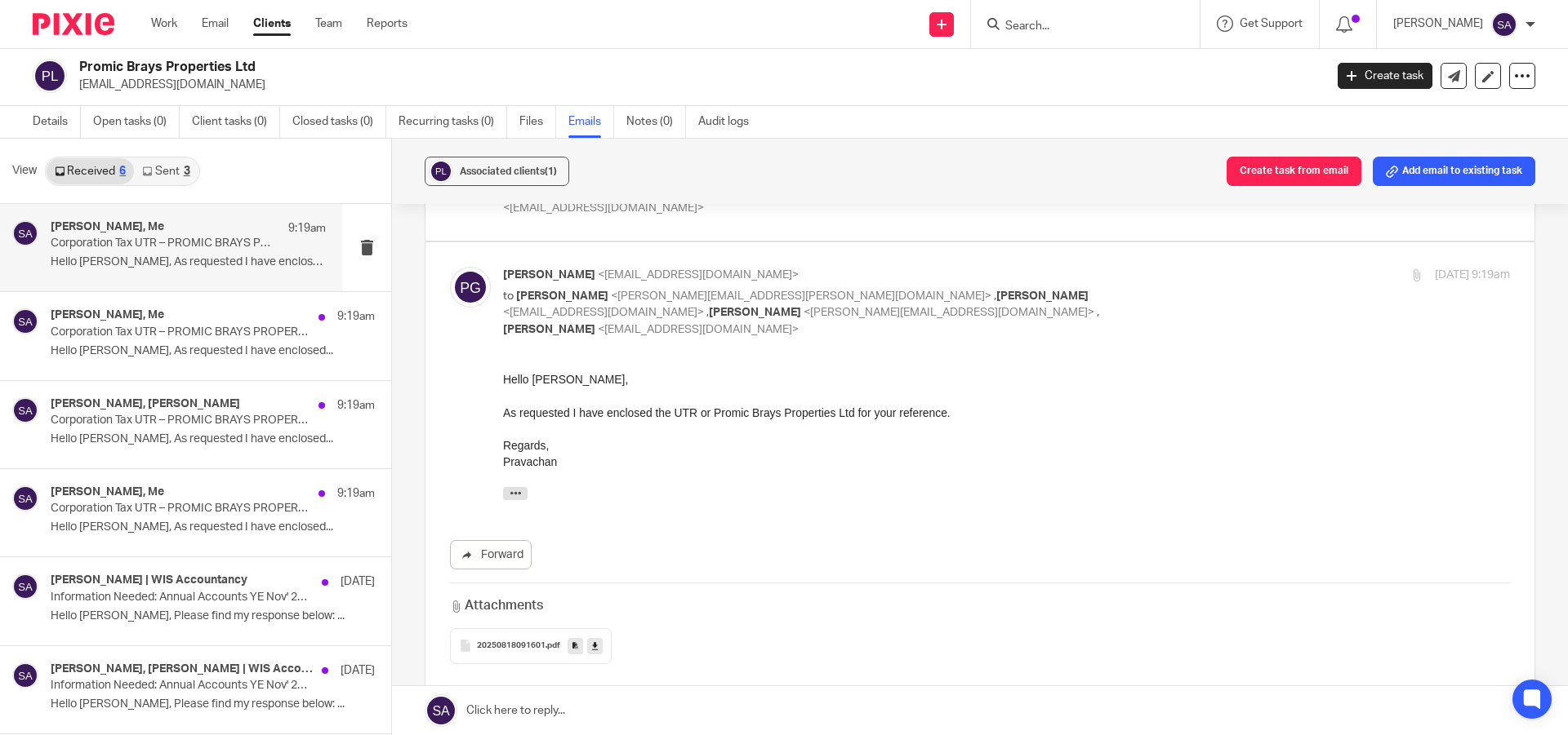
scroll to position [34, 0]
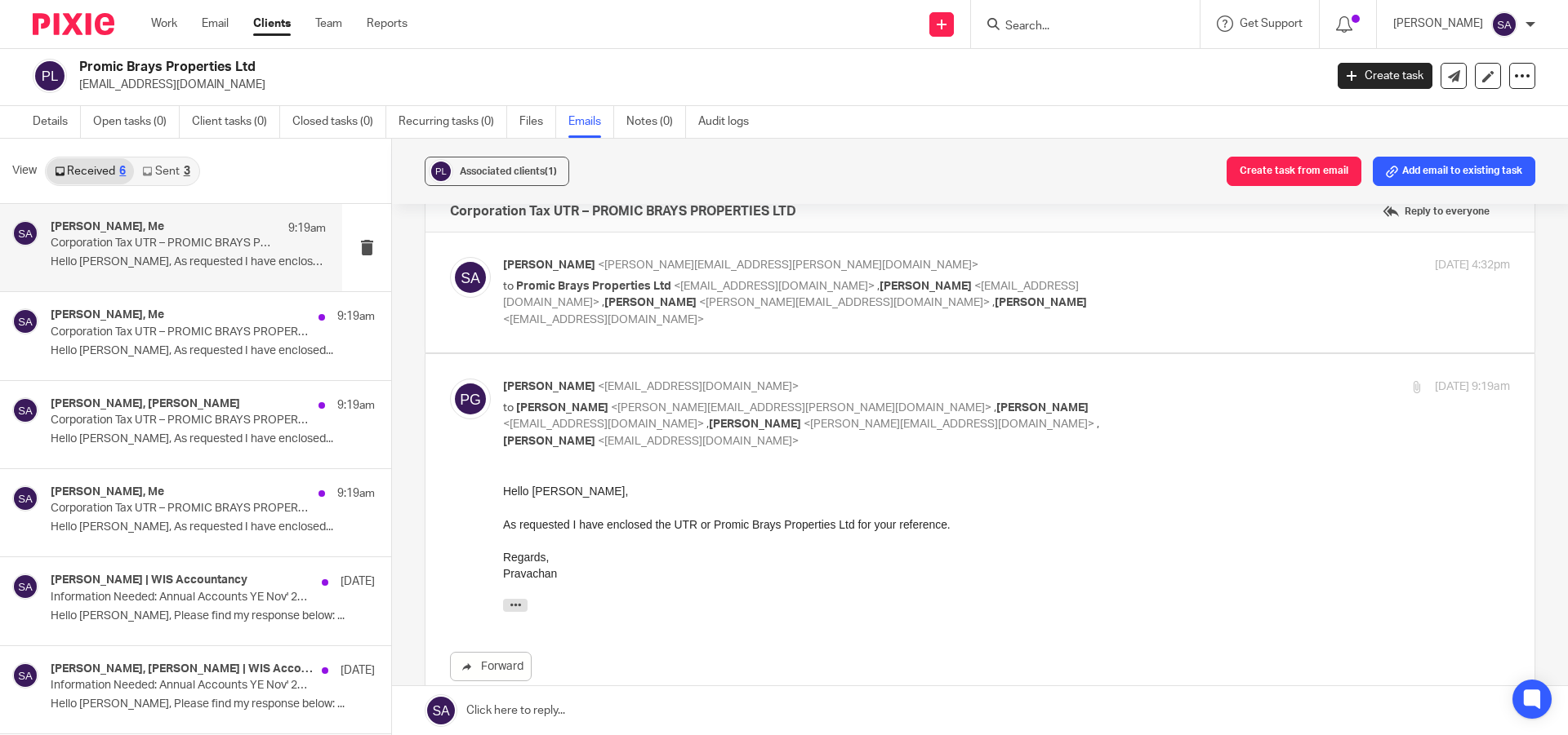
click at [1181, 291] on div "[PERSON_NAME] <[PERSON_NAME][EMAIL_ADDRESS][PERSON_NAME][DOMAIN_NAME]> to Promi…" at bounding box center [1005, 292] width 1006 height 71
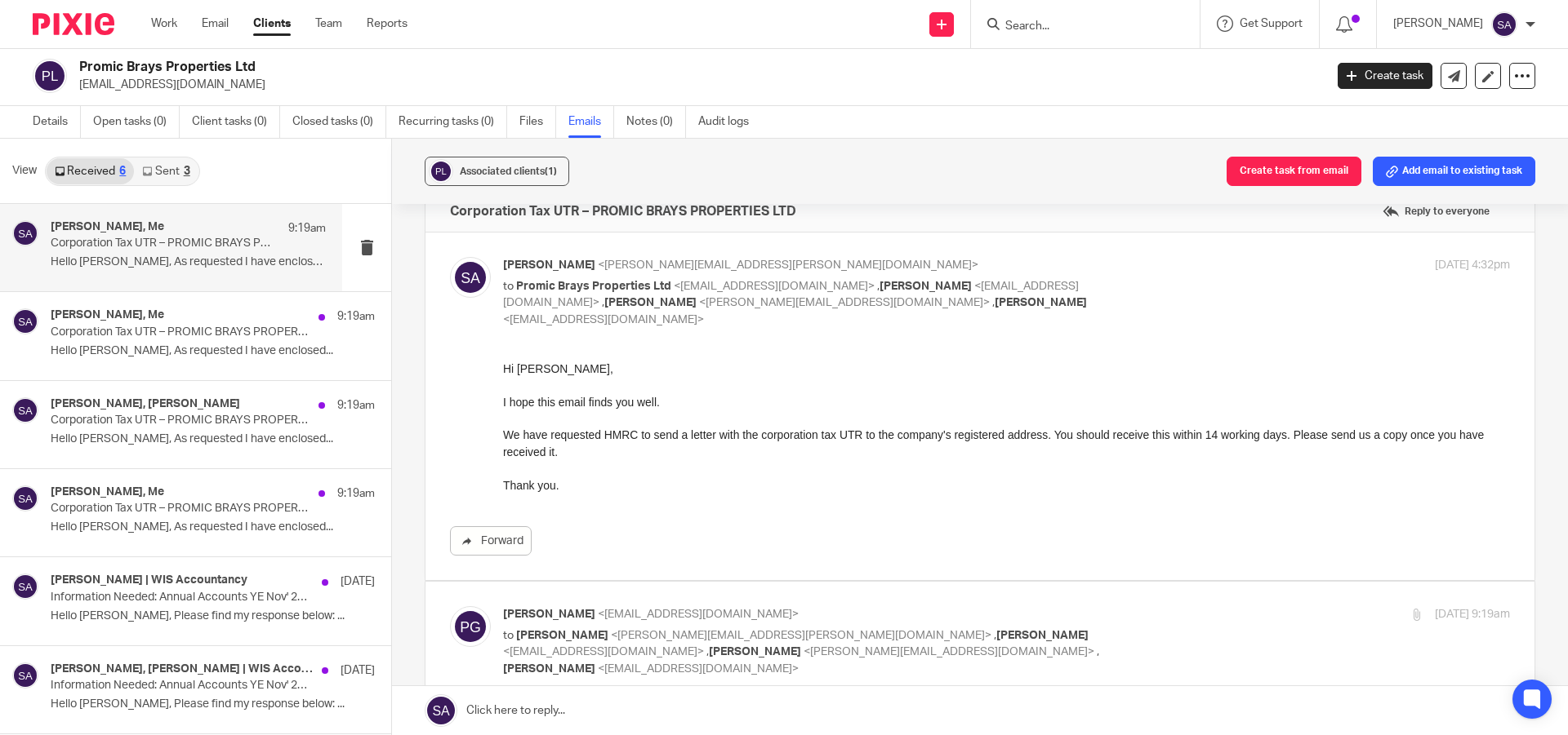
scroll to position [0, 0]
click at [1181, 291] on div "[PERSON_NAME] <[PERSON_NAME][EMAIL_ADDRESS][PERSON_NAME][DOMAIN_NAME]> to Promi…" at bounding box center [1005, 292] width 1006 height 71
checkbox input "false"
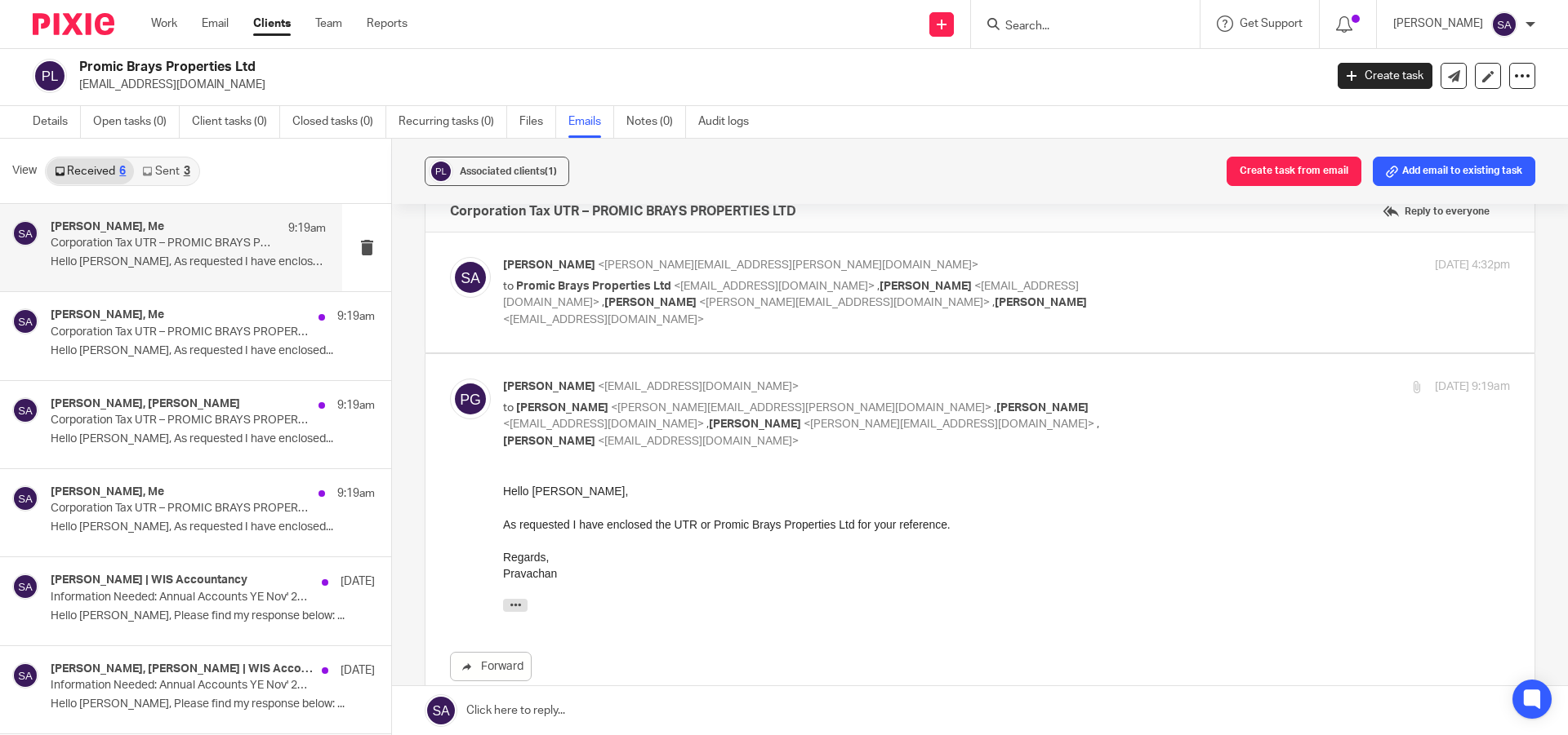
scroll to position [279, 0]
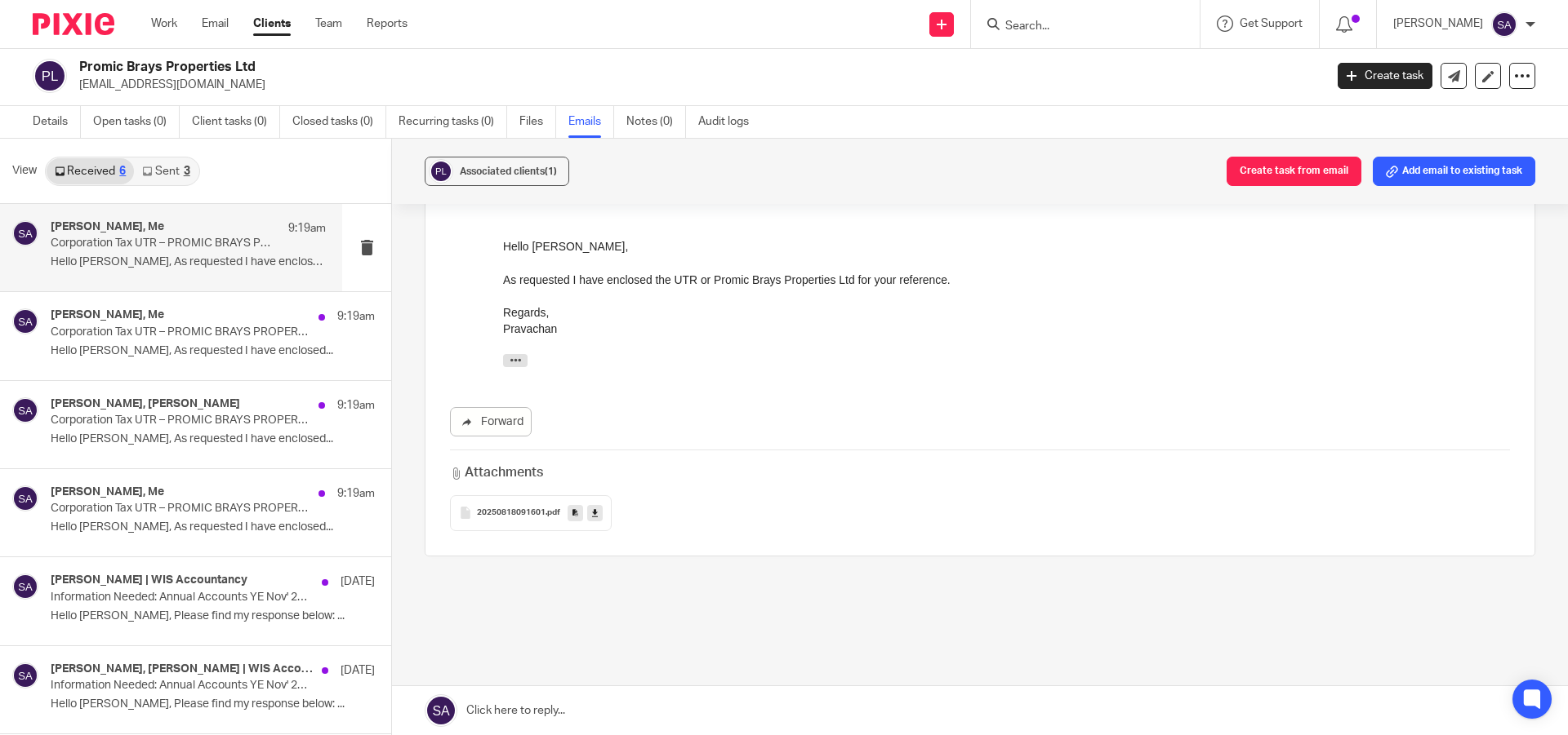
click at [579, 708] on link at bounding box center [979, 710] width 1176 height 49
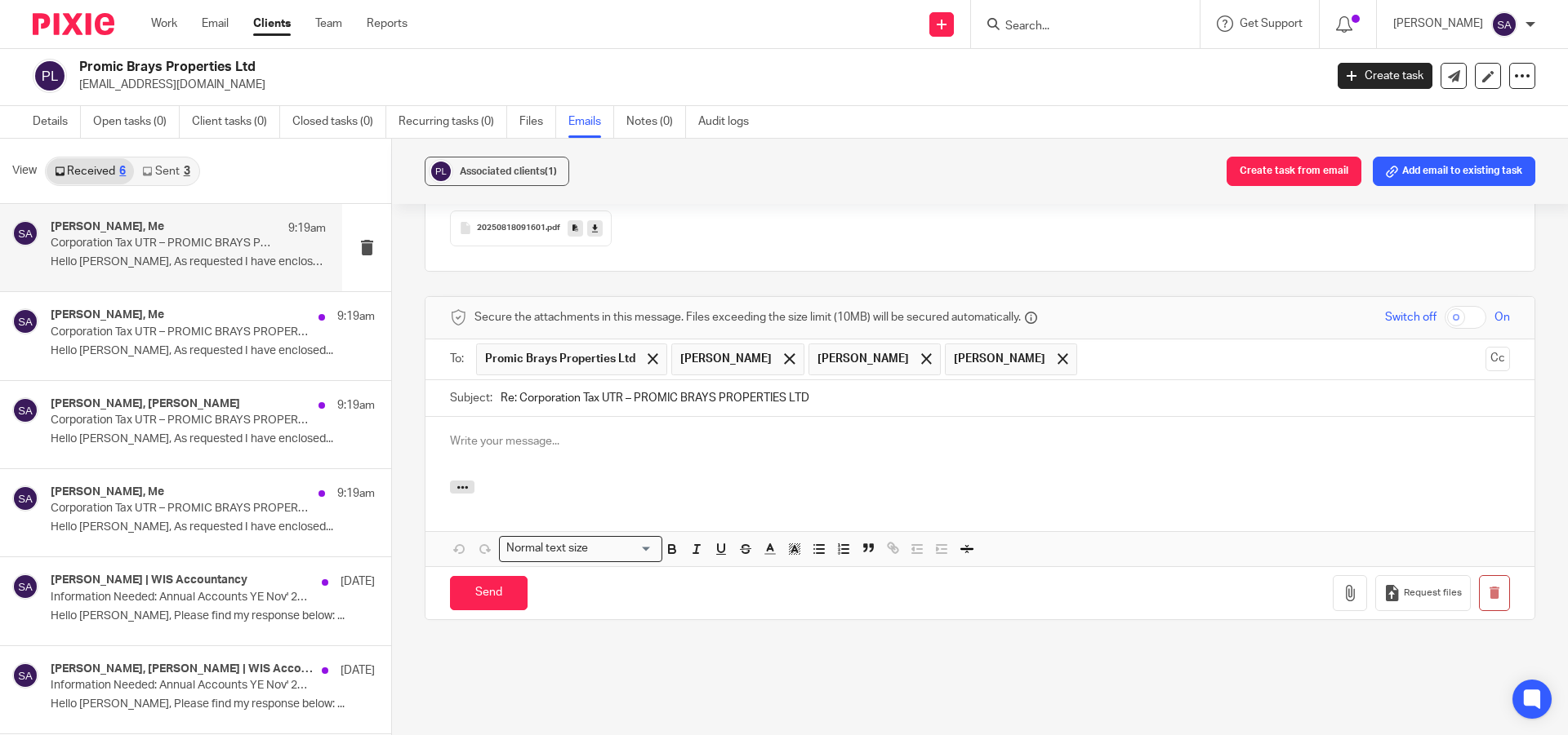
scroll to position [0, 0]
click at [794, 354] on span at bounding box center [789, 359] width 10 height 10
click at [784, 354] on span at bounding box center [789, 359] width 10 height 10
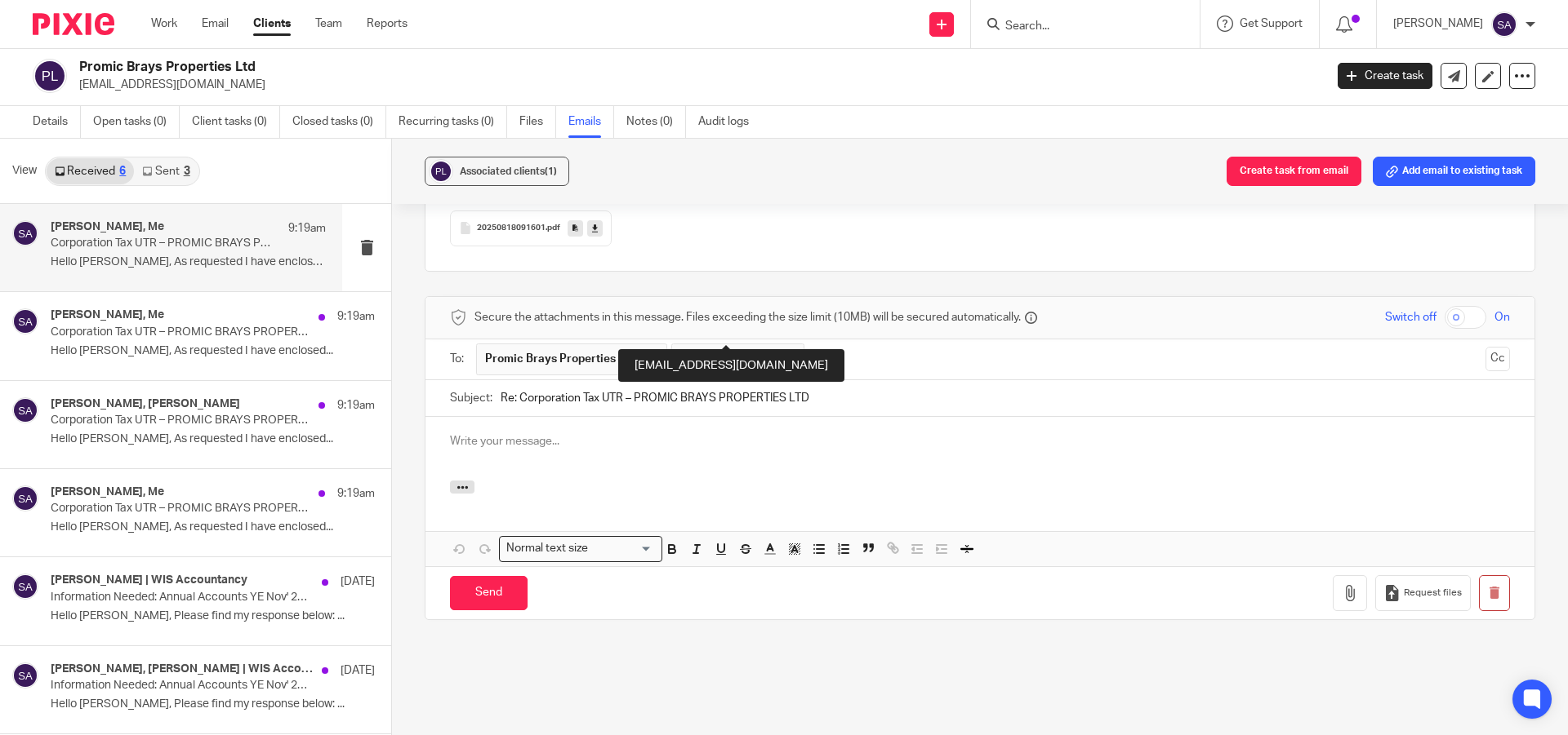
click at [784, 354] on span at bounding box center [789, 359] width 10 height 10
click at [1485, 347] on button "Cc" at bounding box center [1497, 359] width 25 height 25
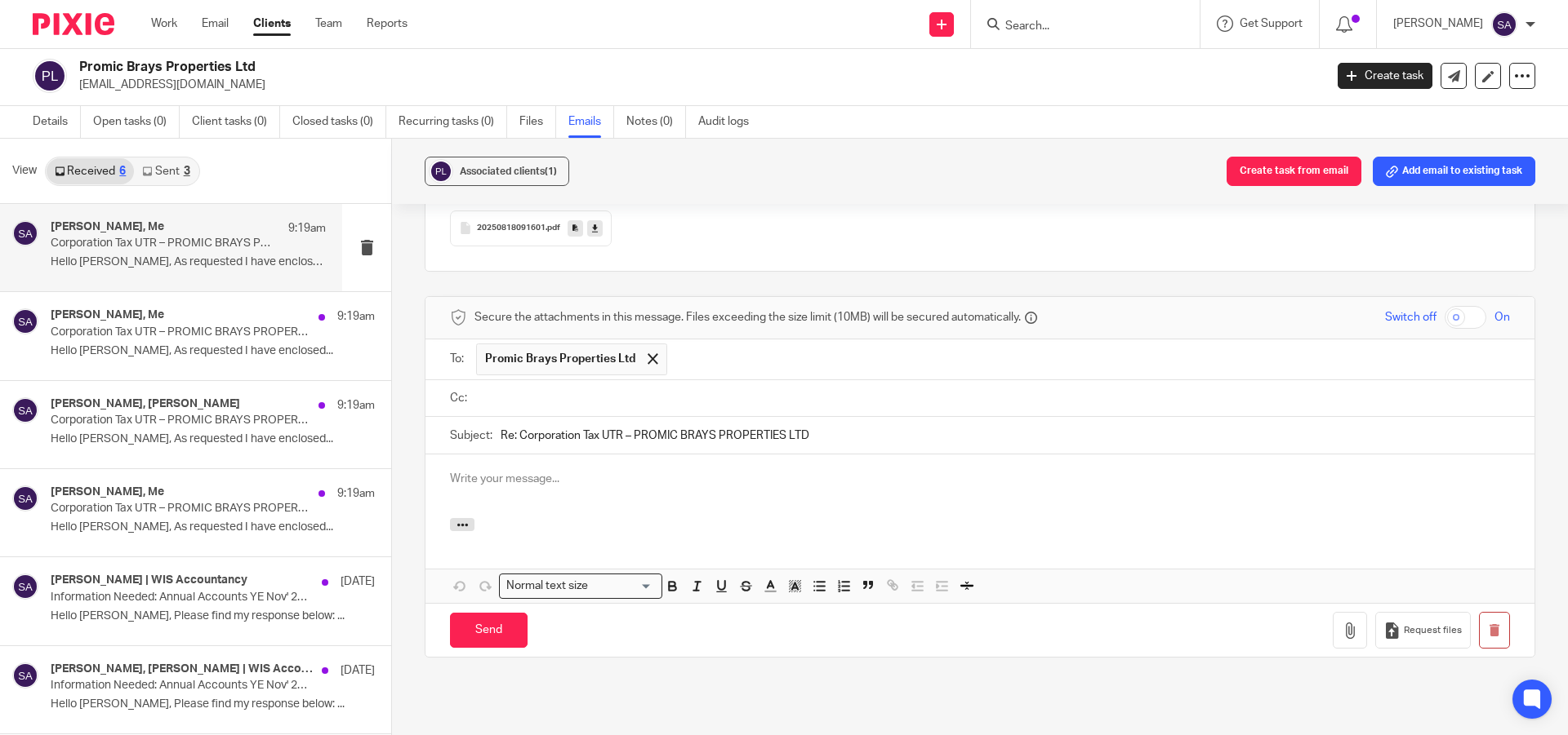
click at [728, 390] on input "text" at bounding box center [992, 399] width 1023 height 19
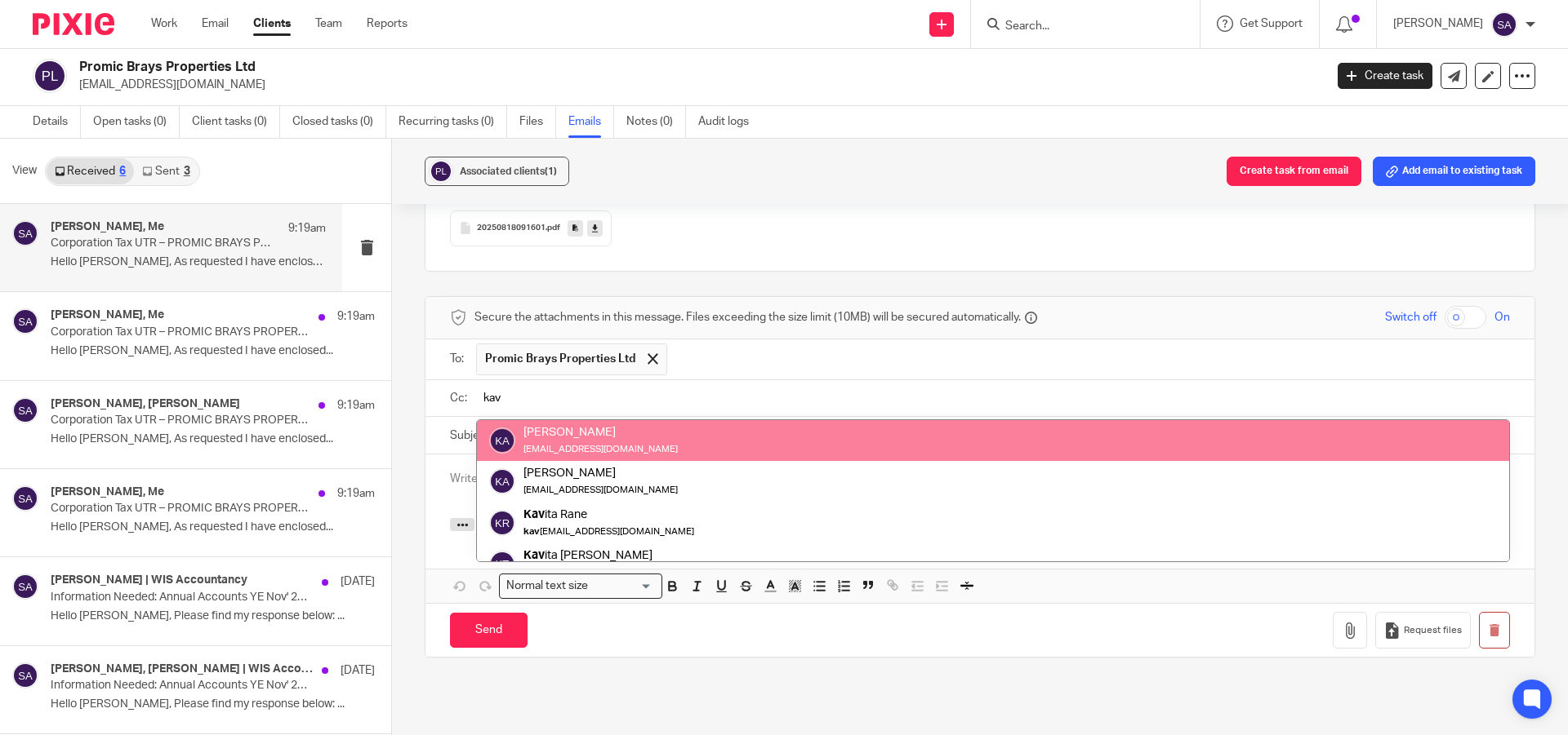
type input "kav"
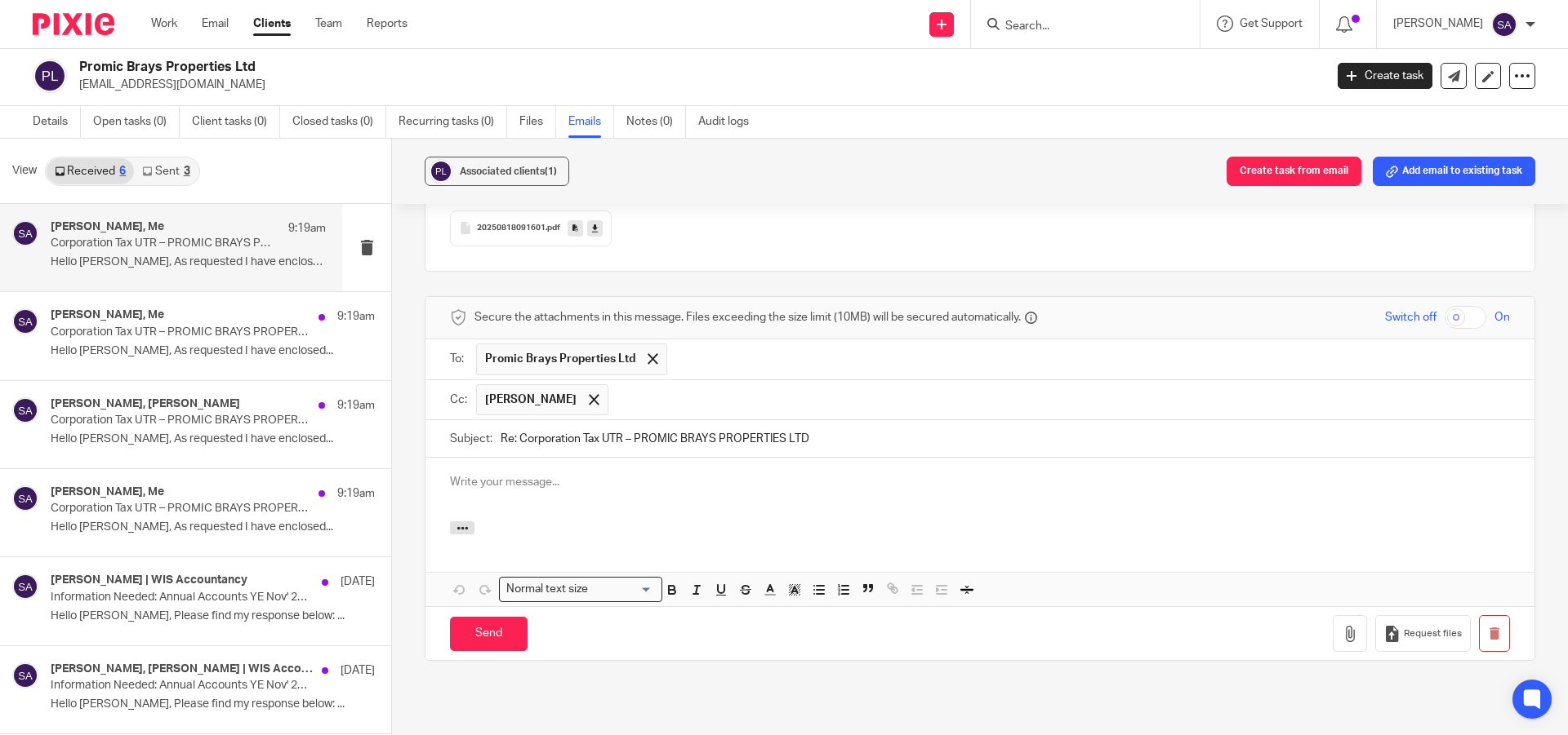
click at [694, 385] on input "text" at bounding box center [1059, 400] width 886 height 32
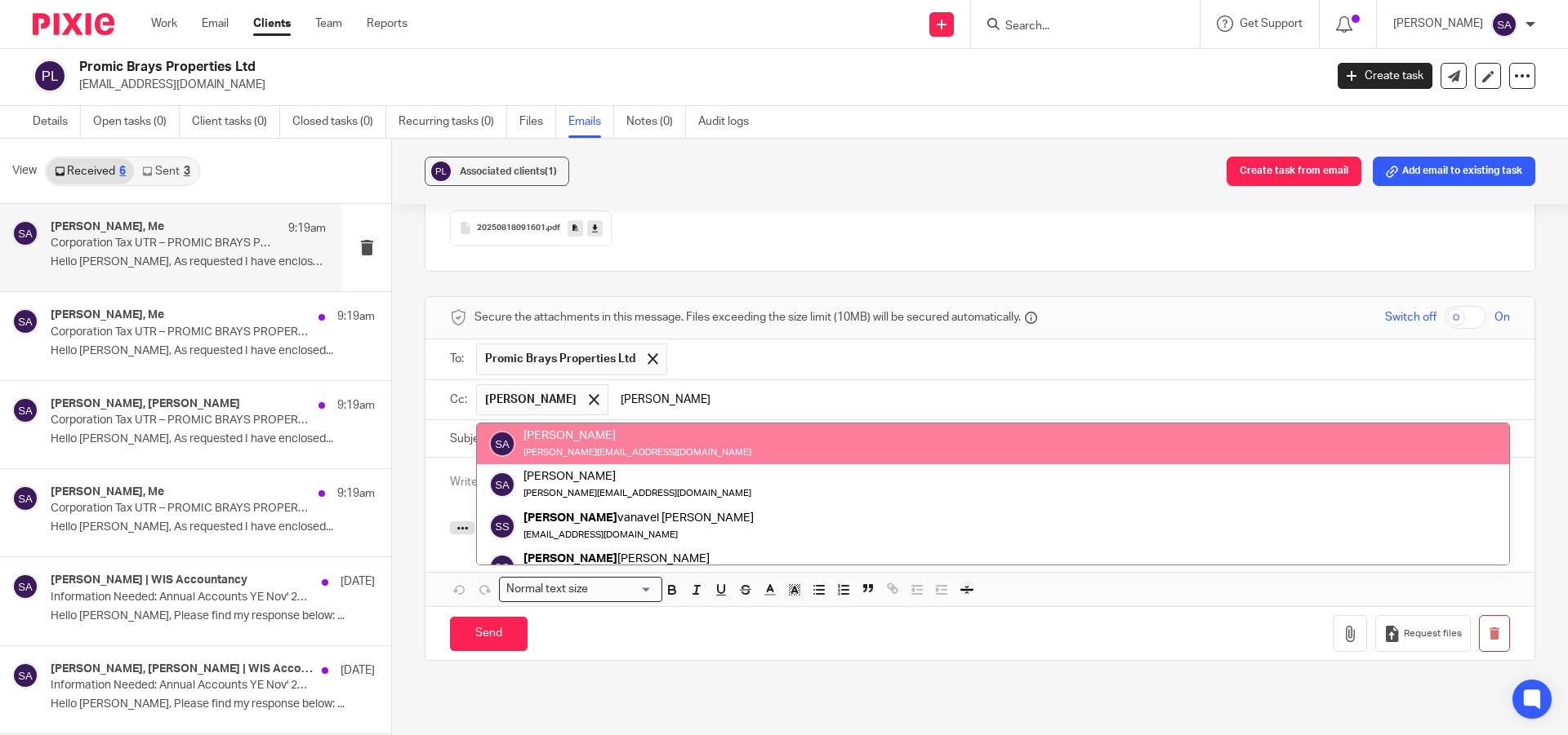
type input "[PERSON_NAME]"
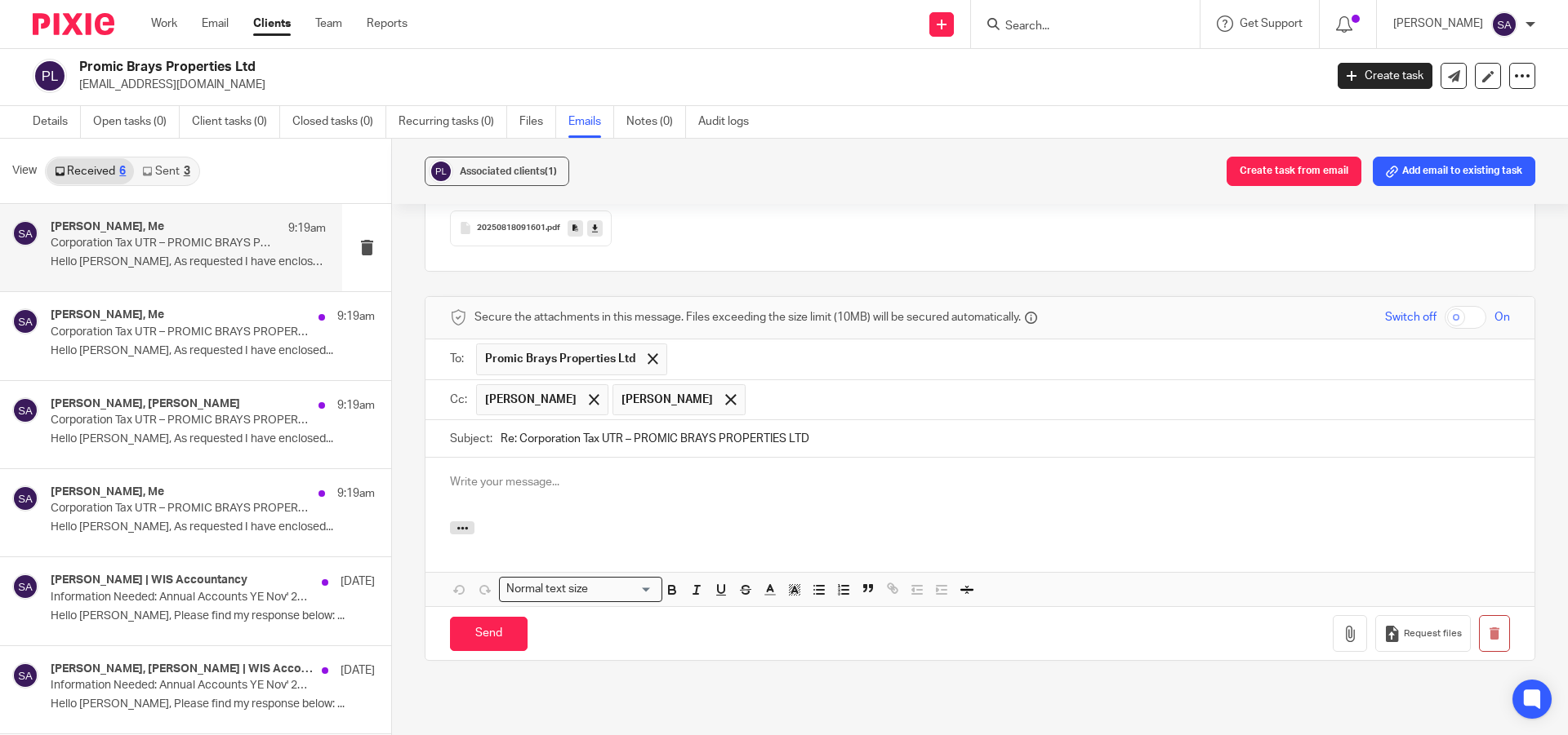
click at [832, 385] on input "text" at bounding box center [1128, 400] width 750 height 32
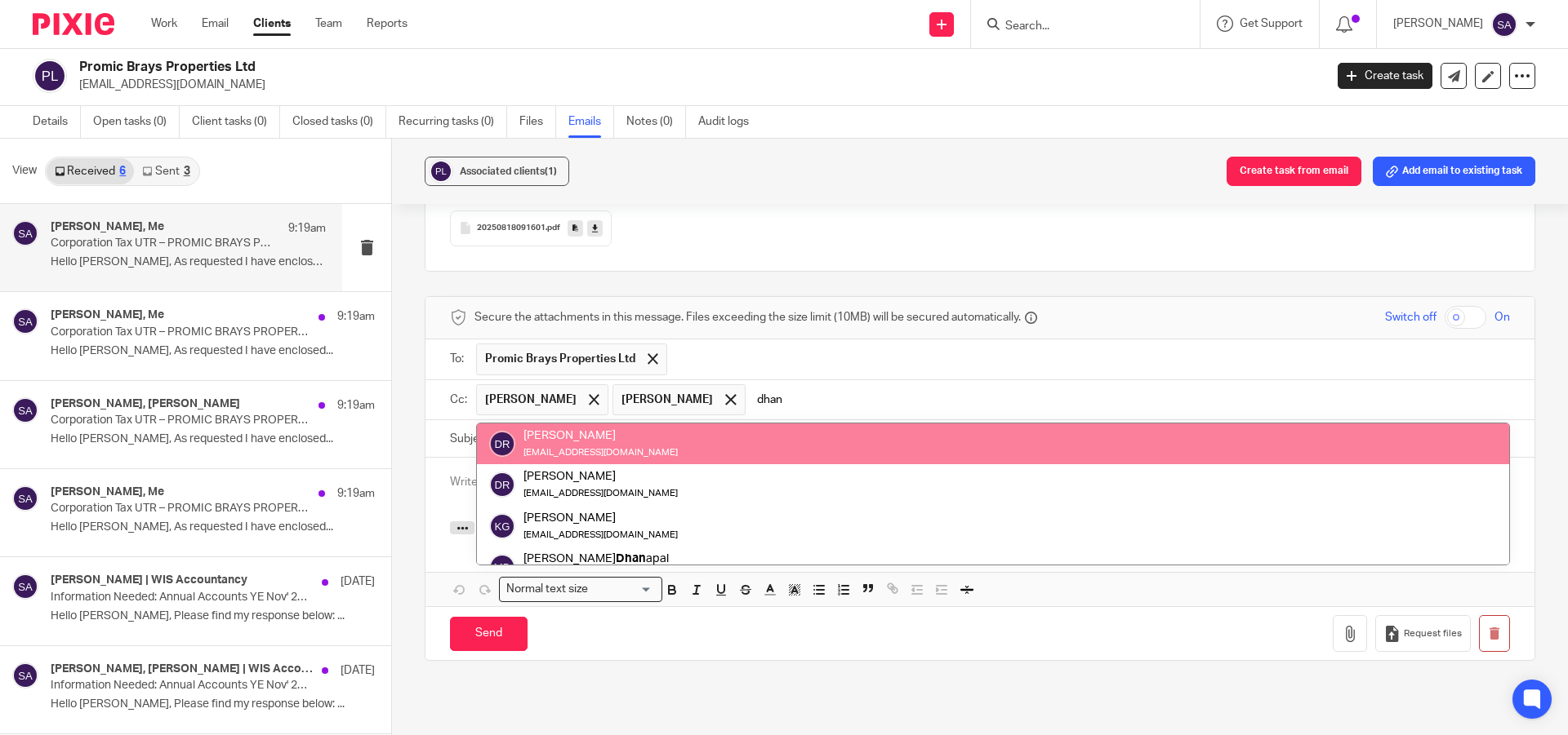
type input "dhan"
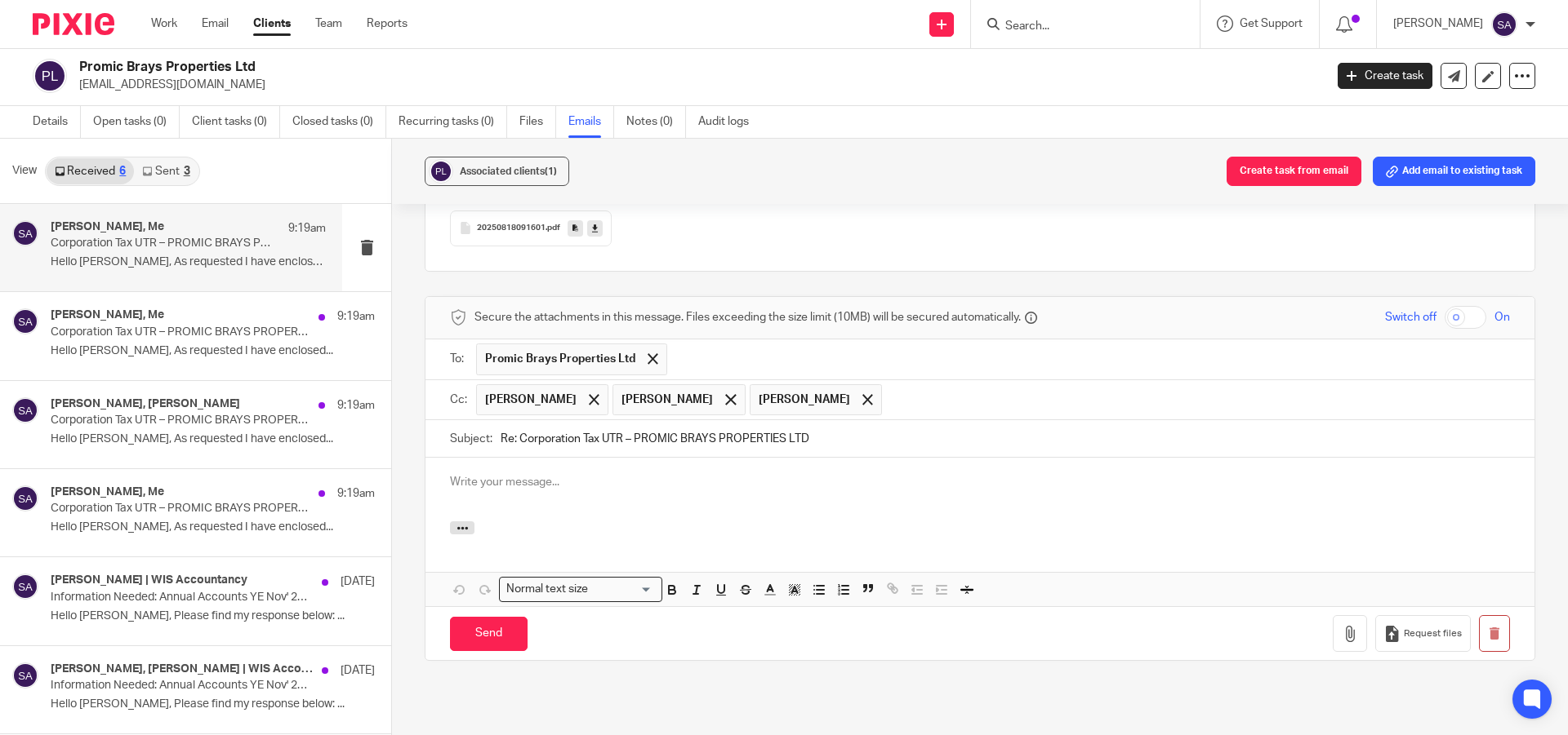
drag, startPoint x: 516, startPoint y: 403, endPoint x: 474, endPoint y: 411, distance: 42.8
click at [474, 420] on div "Subject: Re: Corporation Tax UTR – PROMIC BRAYS PROPERTIES LTD" at bounding box center [980, 438] width 1060 height 37
type input "Corporation Tax UTR – PROMIC BRAYS PROPERTIES LTD"
click at [511, 474] on p at bounding box center [980, 482] width 1060 height 16
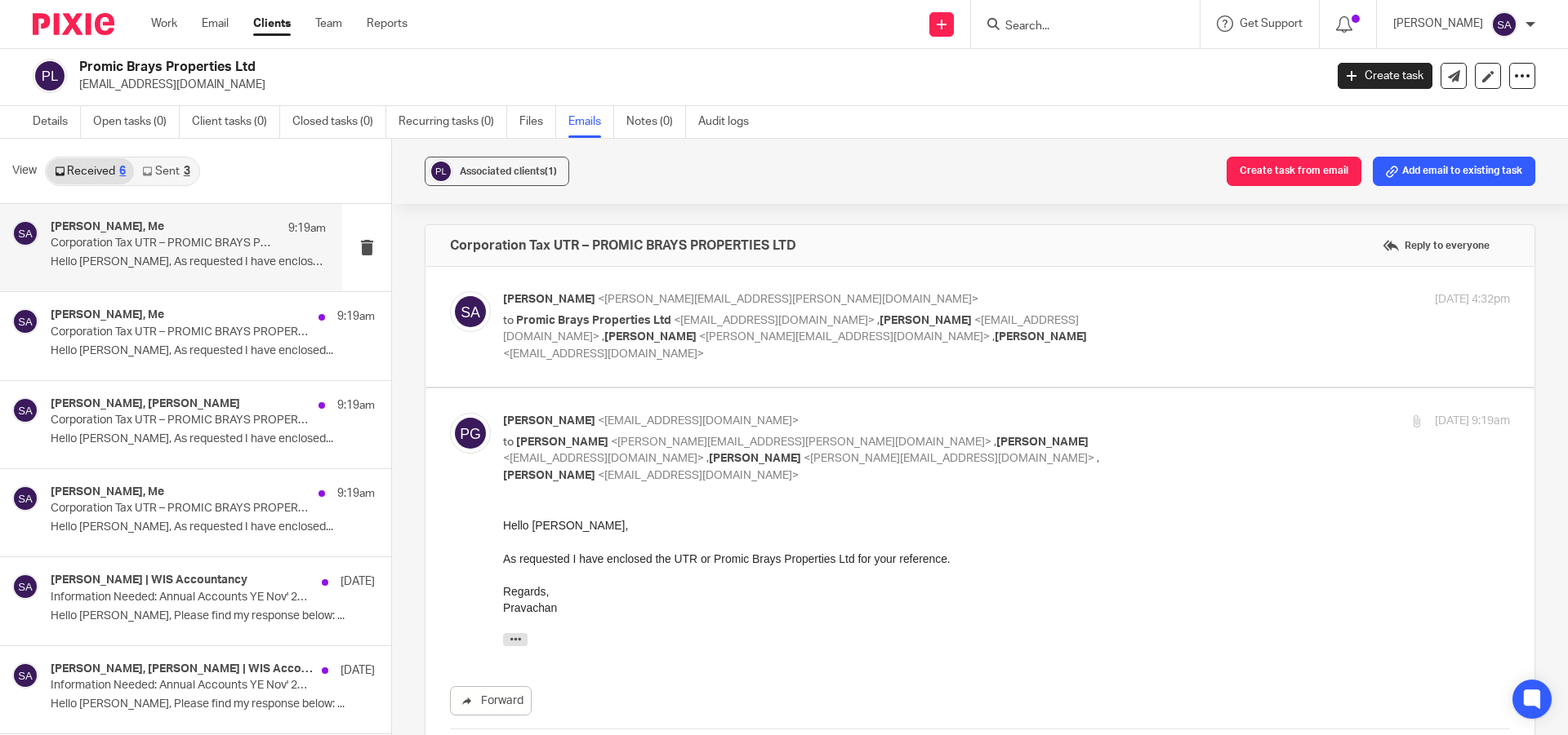
click at [1174, 304] on div "[DATE] 4:32pm" at bounding box center [1341, 300] width 335 height 17
checkbox input "true"
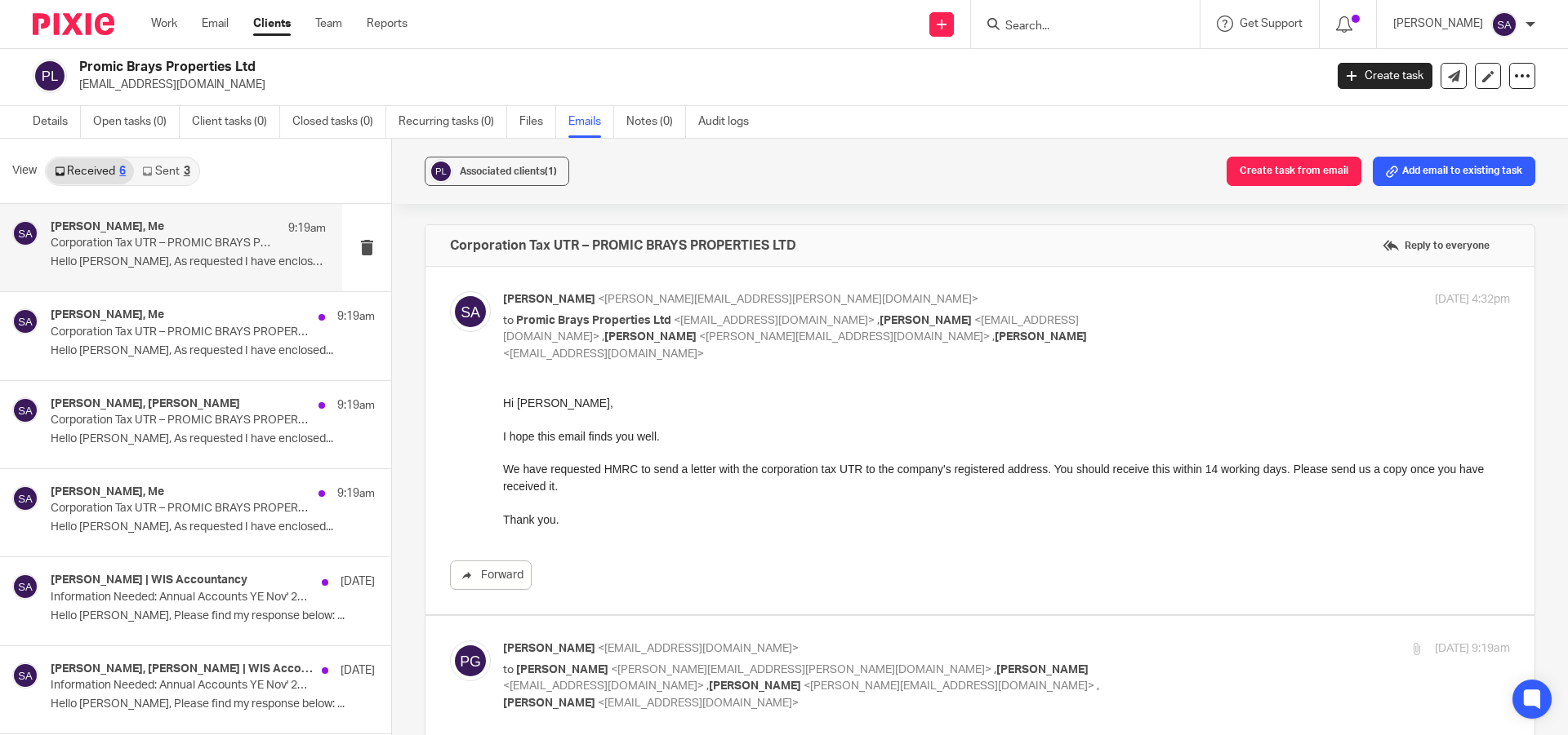
click at [536, 404] on p "Hi [PERSON_NAME], I hope this email finds you well. We have requested HMRC to s…" at bounding box center [1005, 453] width 1006 height 117
copy p "Pravachan"
click at [785, 411] on p "Hi [PERSON_NAME], I hope this email finds you well. We have requested HMRC to s…" at bounding box center [1005, 453] width 1006 height 117
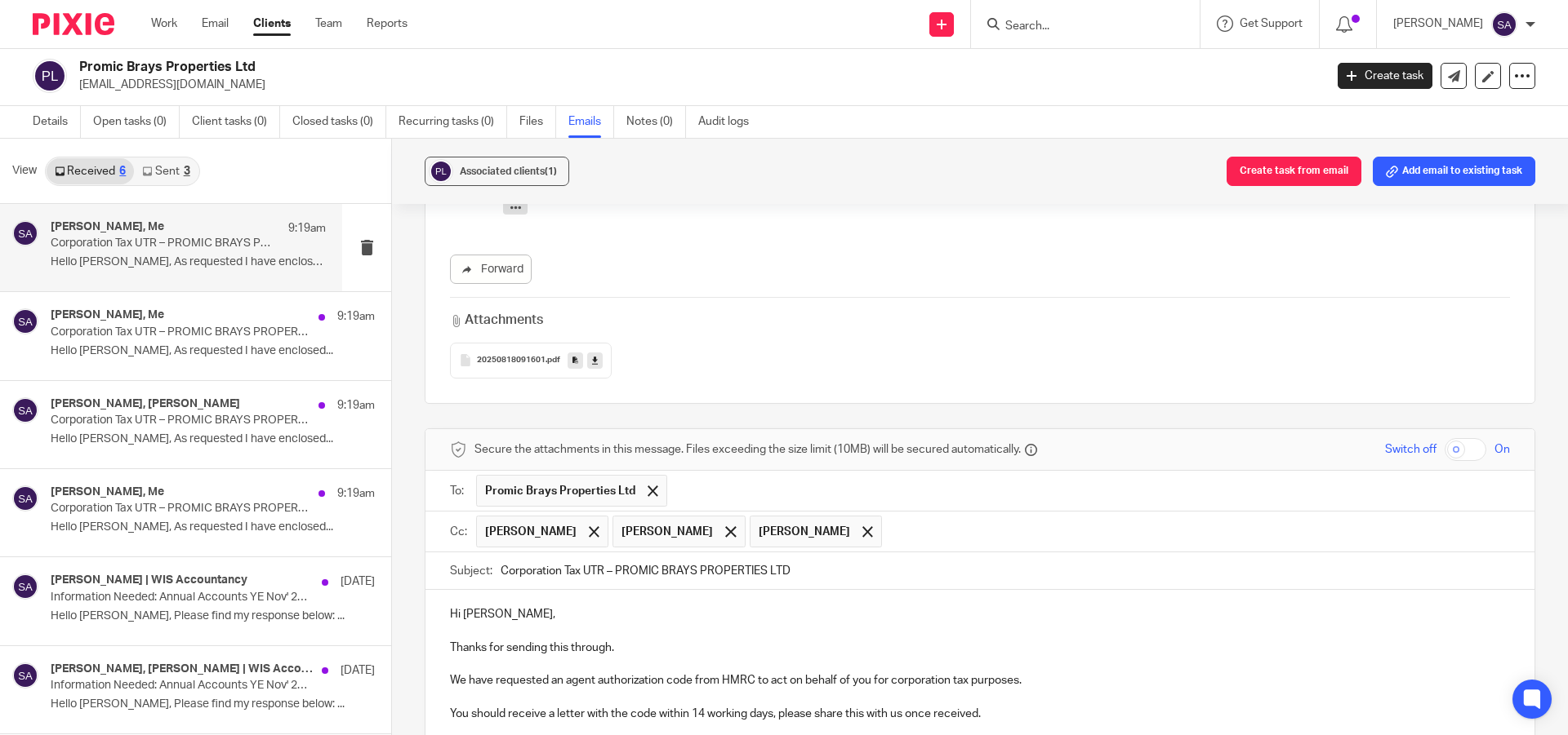
scroll to position [653, 0]
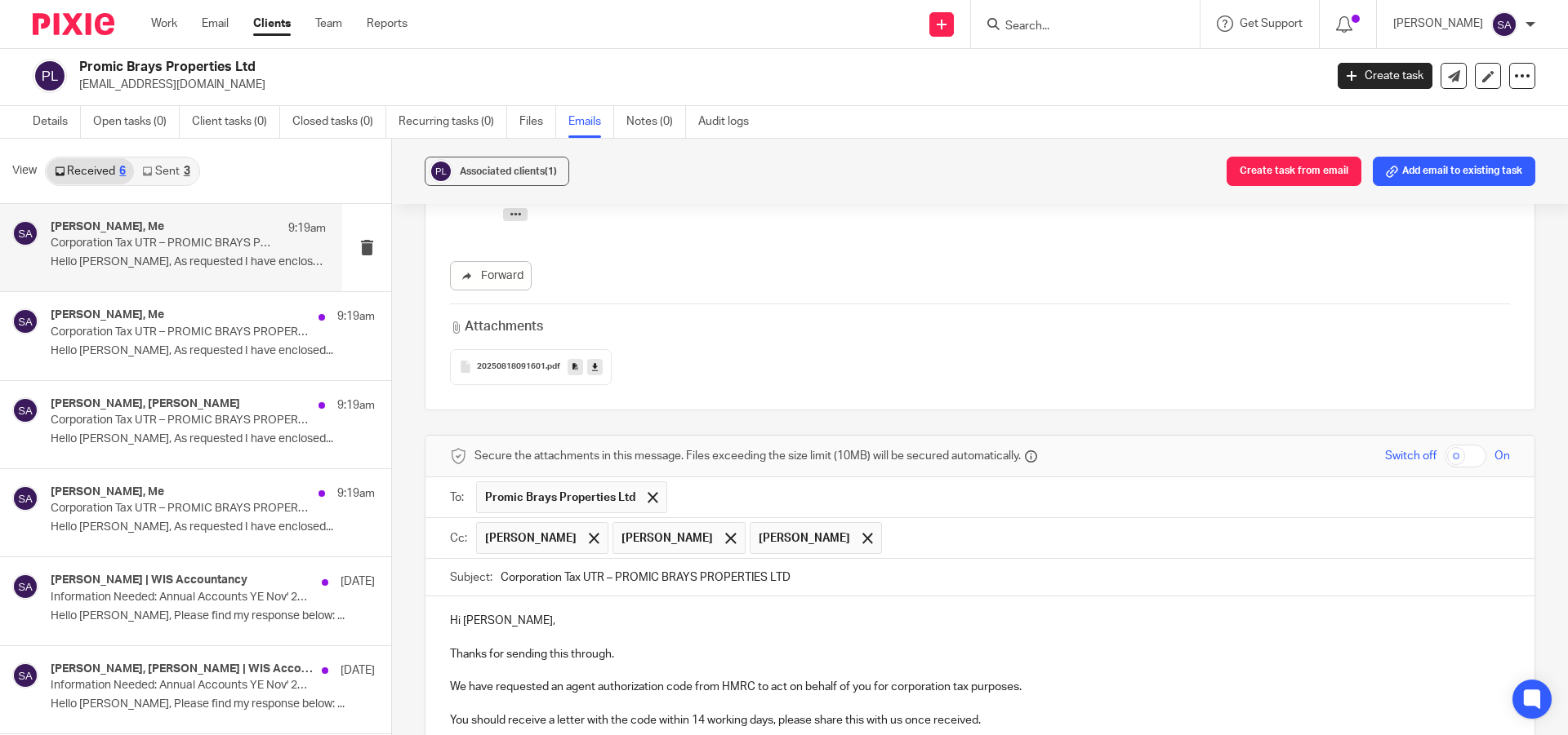
click at [474, 613] on p "Hi [PERSON_NAME]," at bounding box center [980, 620] width 1060 height 16
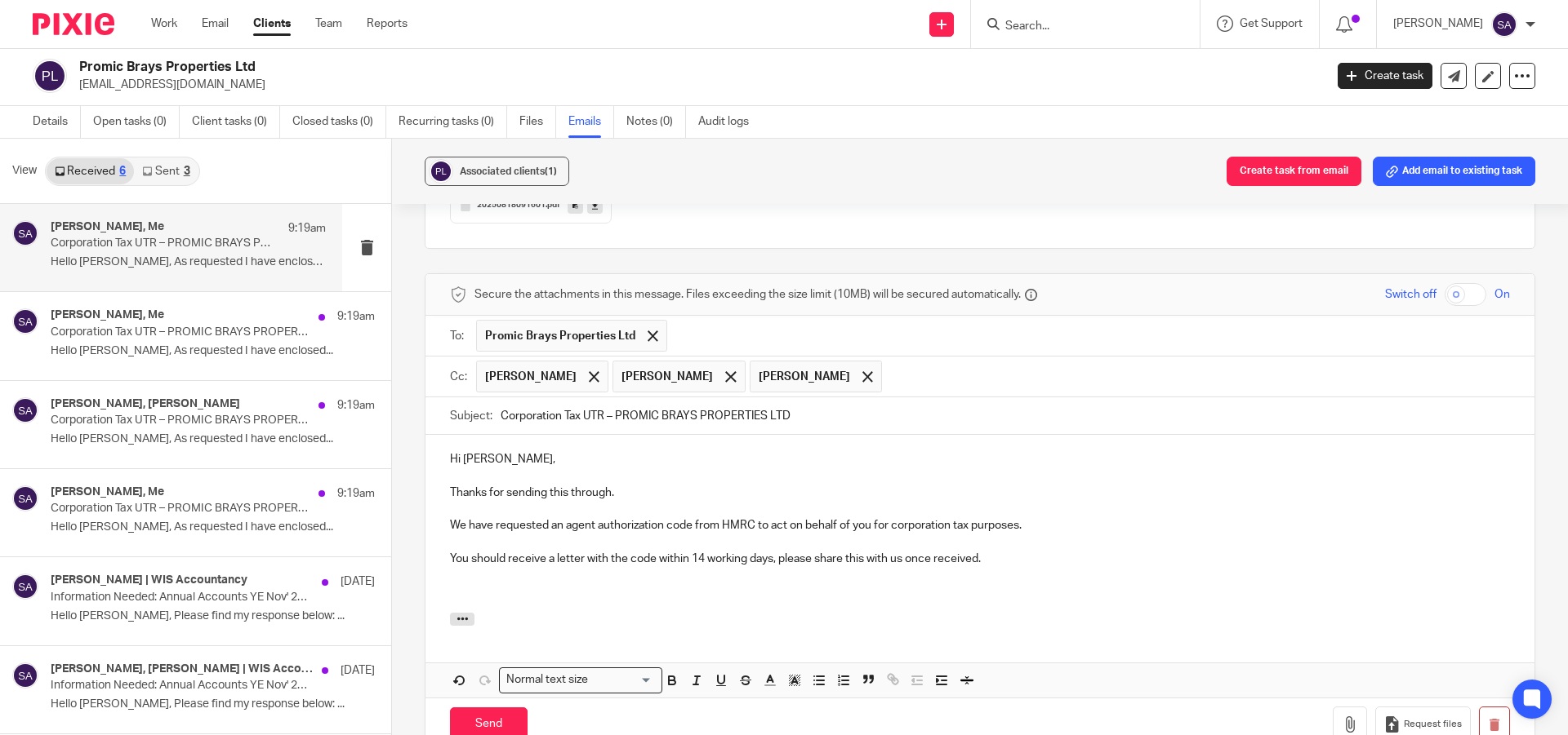
scroll to position [816, 0]
click at [571, 450] on p "Hi [PERSON_NAME]," at bounding box center [980, 457] width 1060 height 16
click at [1016, 550] on p "You should receive a letter with the code within 14 working days, please share …" at bounding box center [980, 557] width 1060 height 16
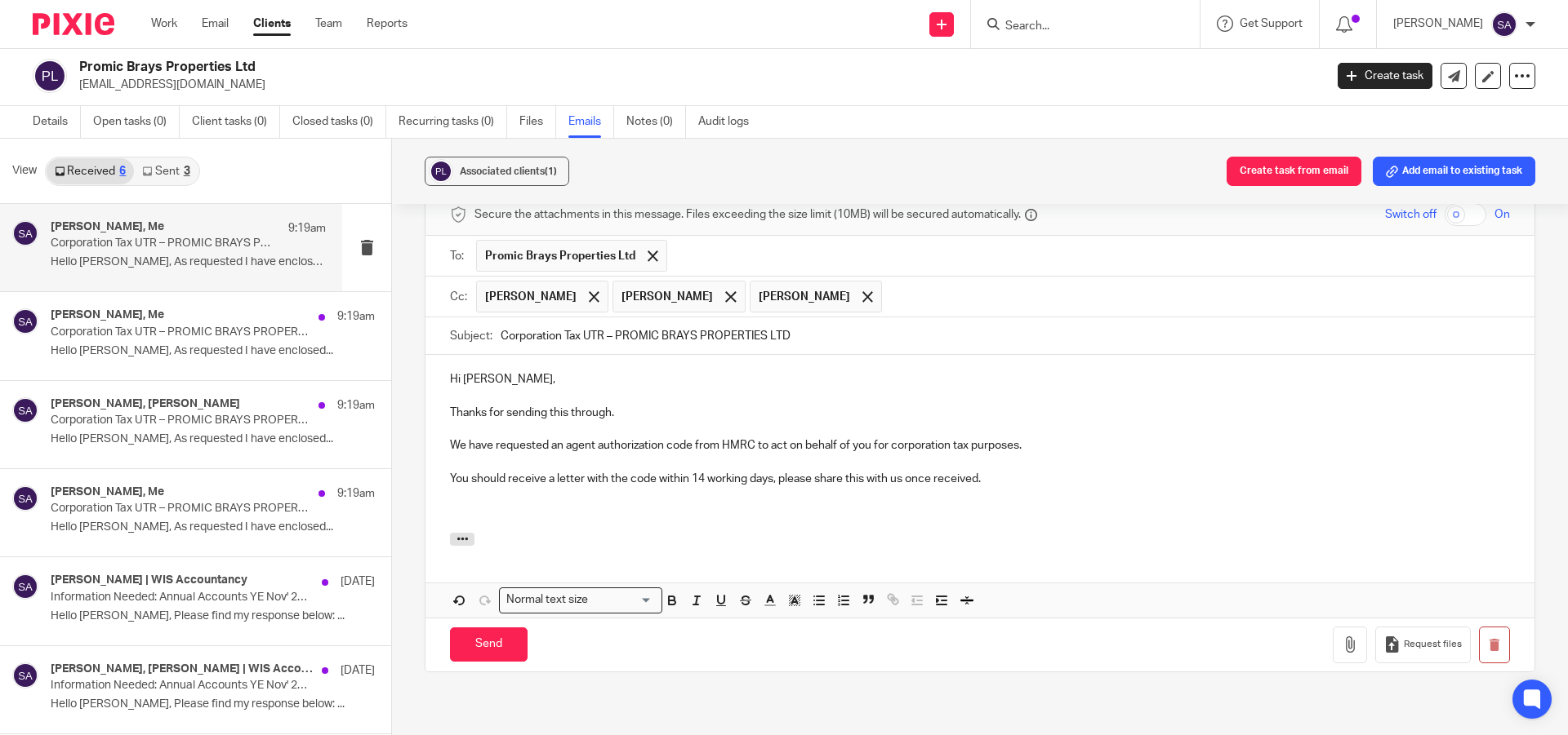
scroll to position [897, 0]
click at [483, 625] on input "Send" at bounding box center [488, 642] width 78 height 35
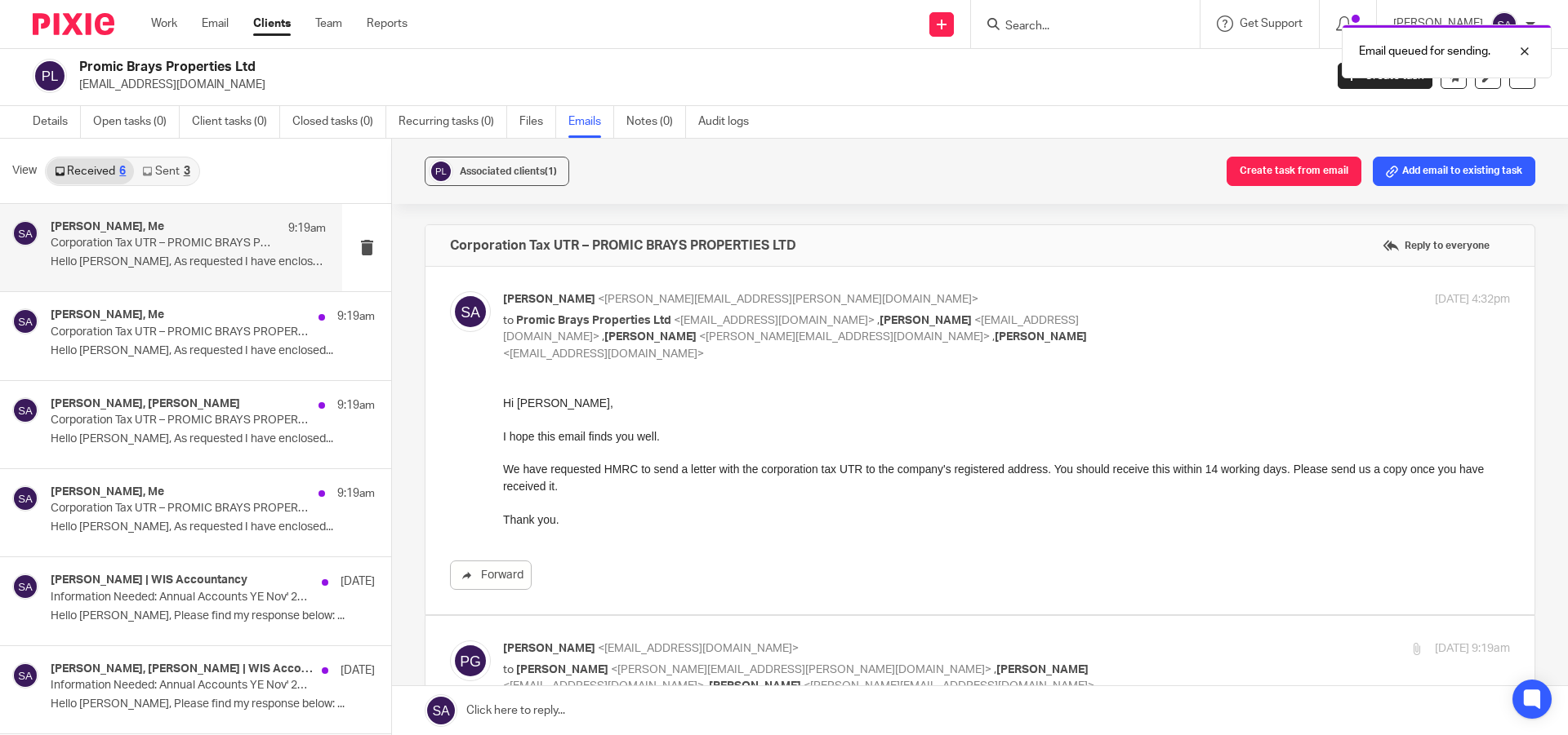
scroll to position [0, 0]
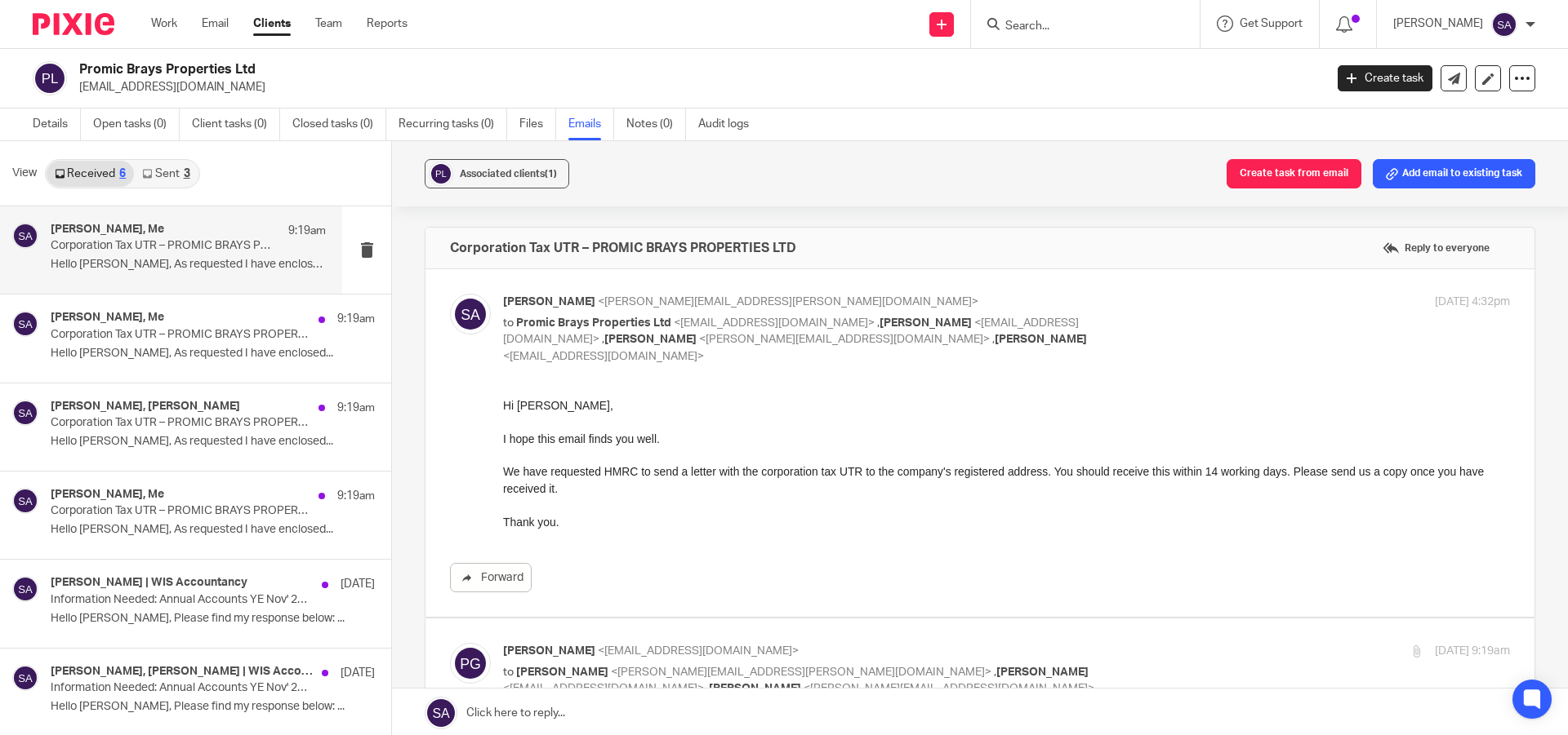
click at [693, 219] on div "Associated clients (1) Create task from email Add email to existing task Corpor…" at bounding box center [979, 439] width 1176 height 597
click at [917, 175] on div "Associated clients (1) Create task from email Add email to existing task" at bounding box center [979, 173] width 1176 height 65
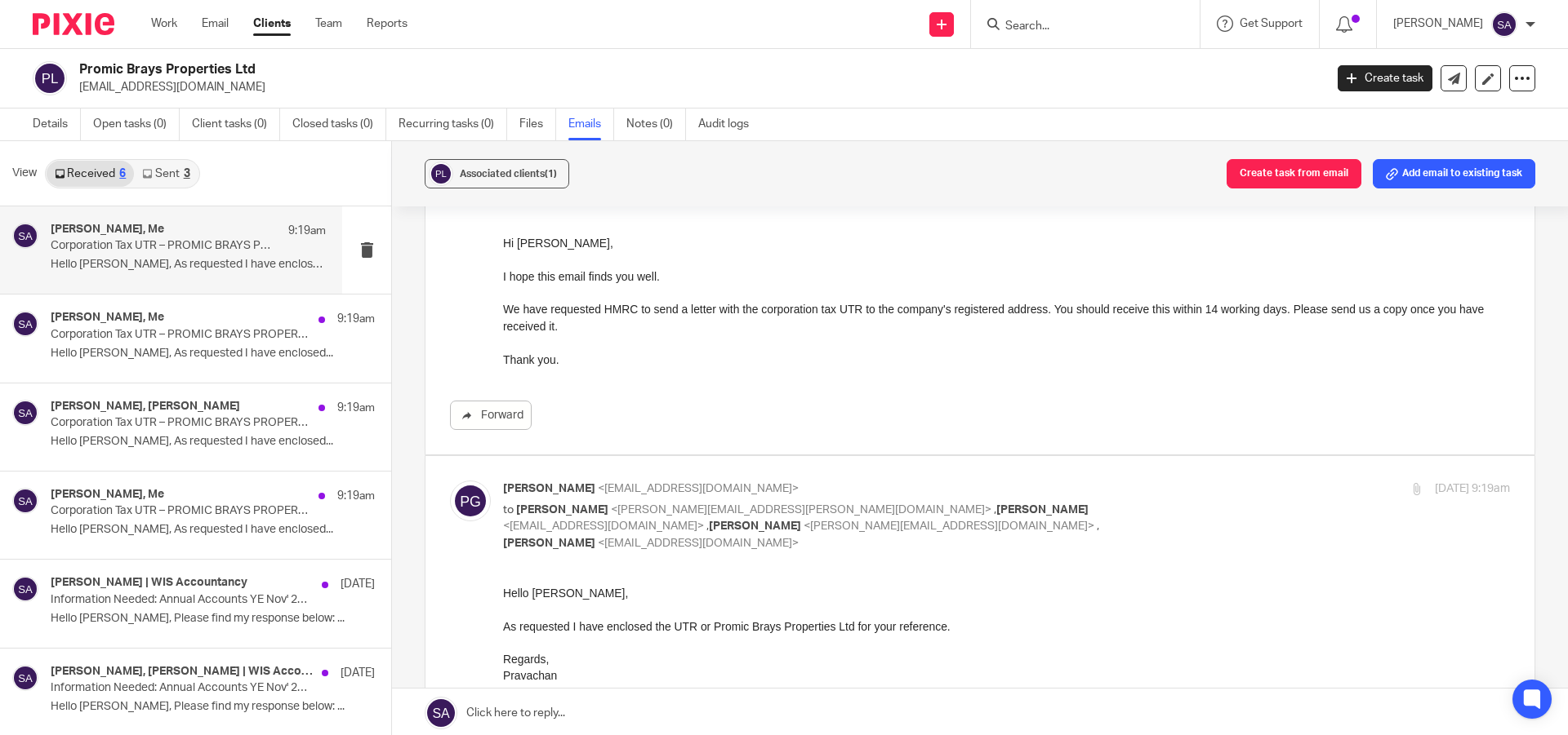
scroll to position [163, 0]
click at [899, 173] on div "Associated clients (1) Create task from email Add email to existing task" at bounding box center [979, 173] width 1176 height 65
click at [954, 177] on div "Associated clients (1) Create task from email Add email to existing task" at bounding box center [979, 173] width 1176 height 65
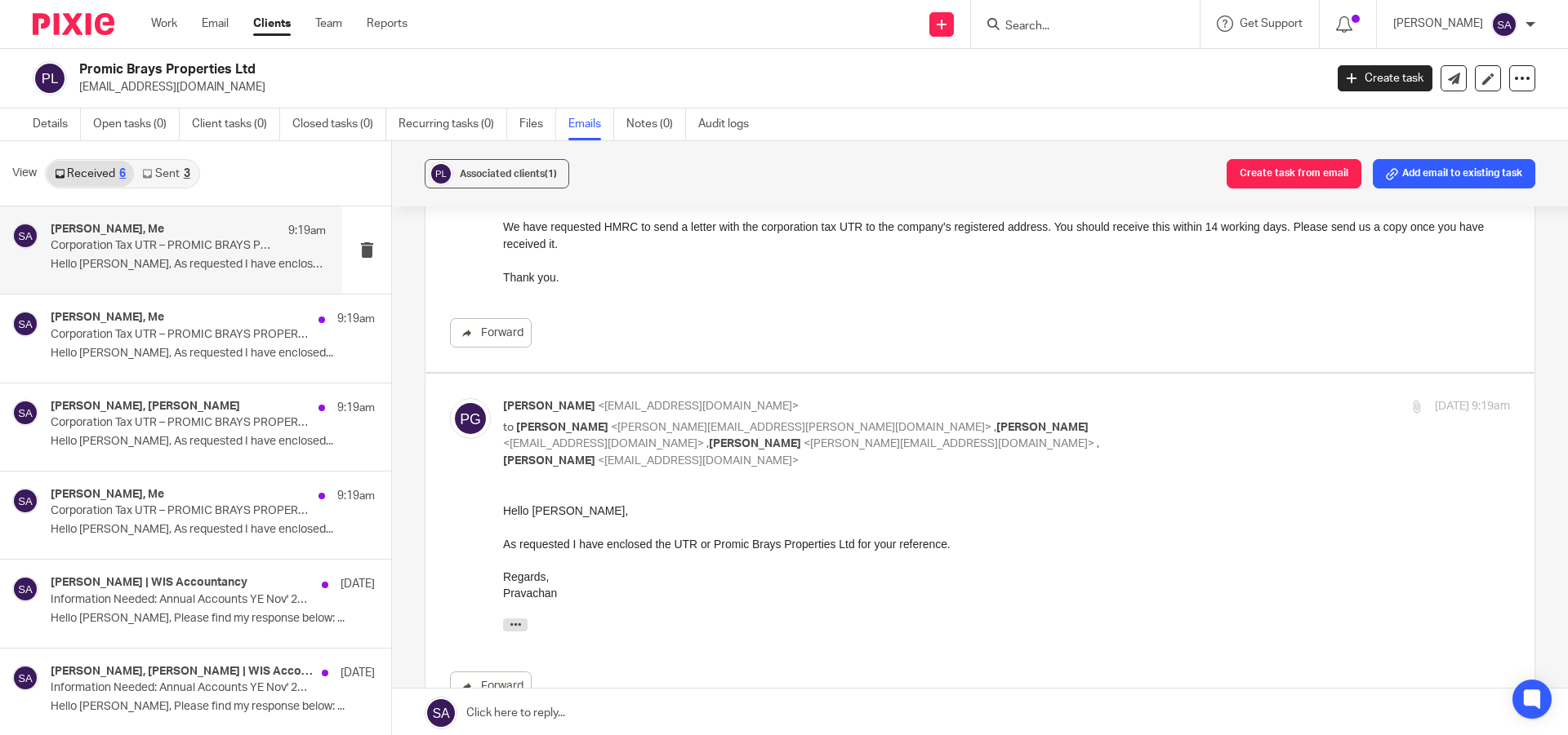
click at [772, 318] on div "Forward" at bounding box center [980, 332] width 1060 height 29
